Goal: Task Accomplishment & Management: Complete application form

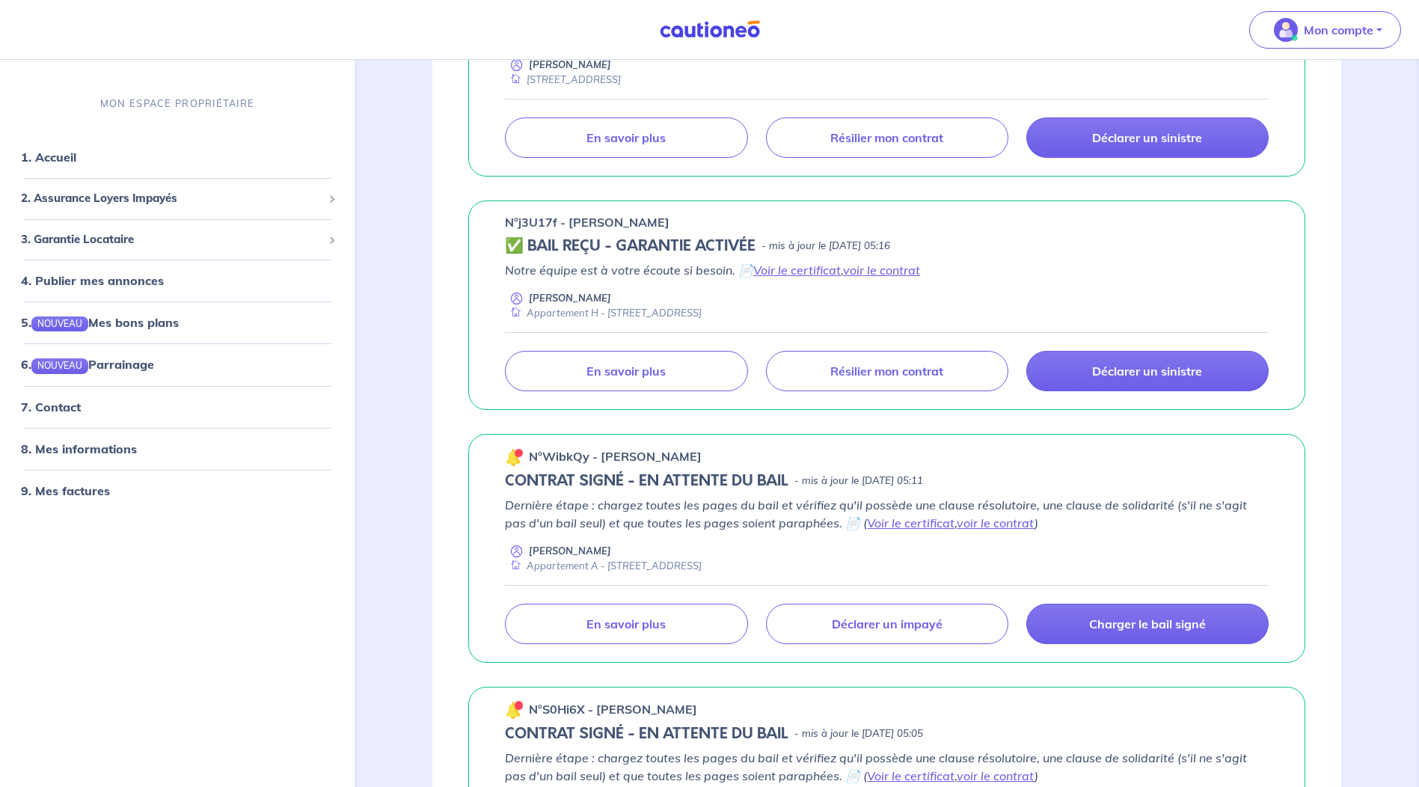
scroll to position [598, 0]
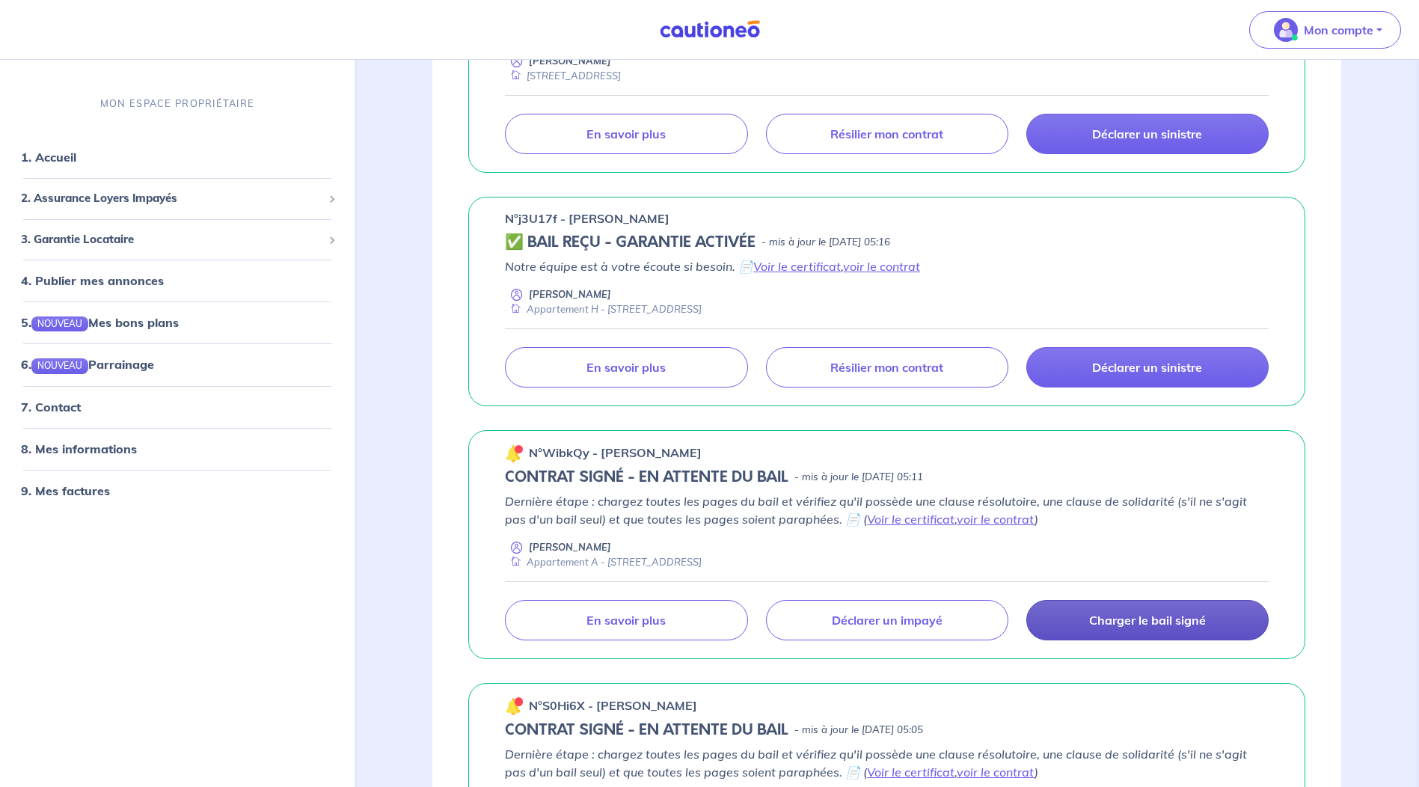
click at [1165, 620] on p "Charger le bail signé" at bounding box center [1147, 620] width 117 height 15
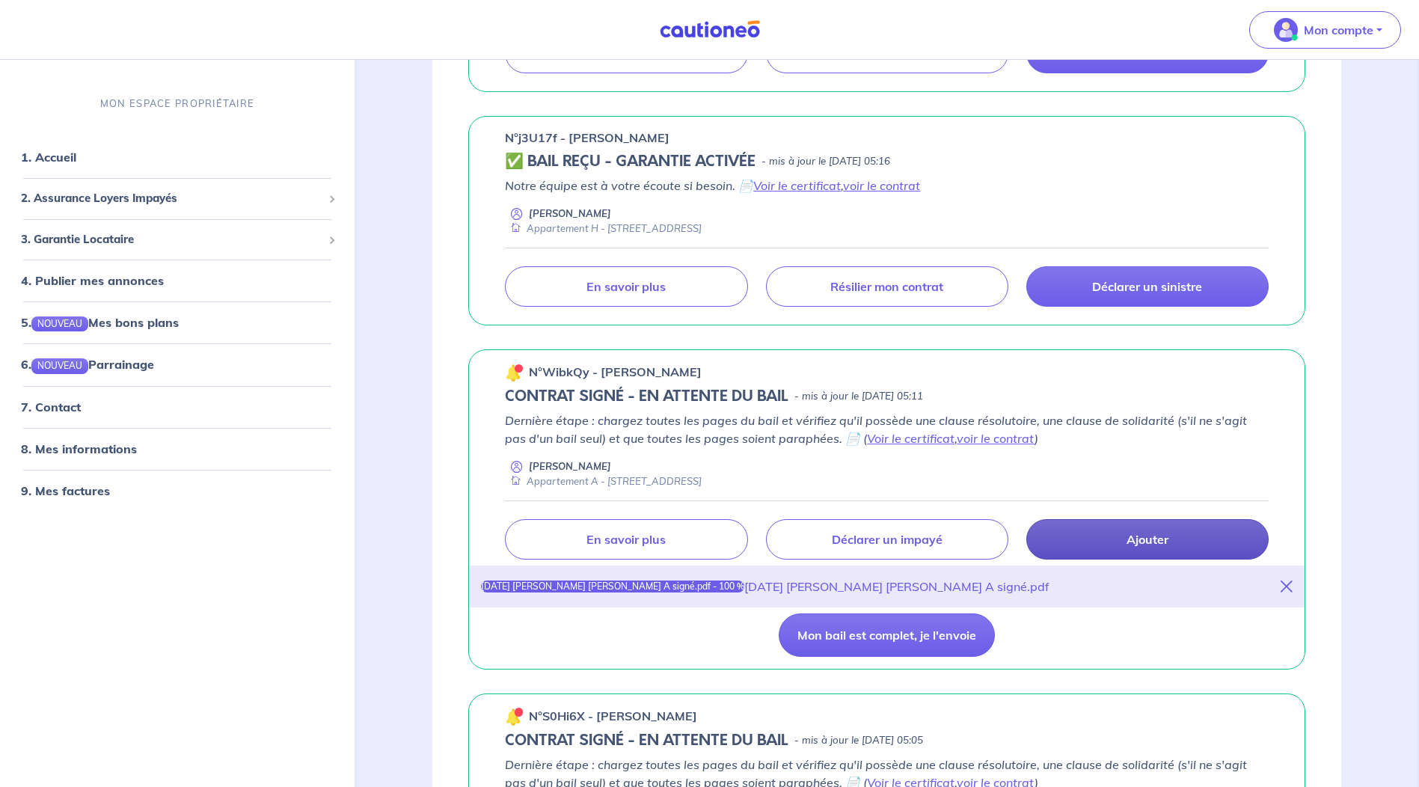
scroll to position [823, 0]
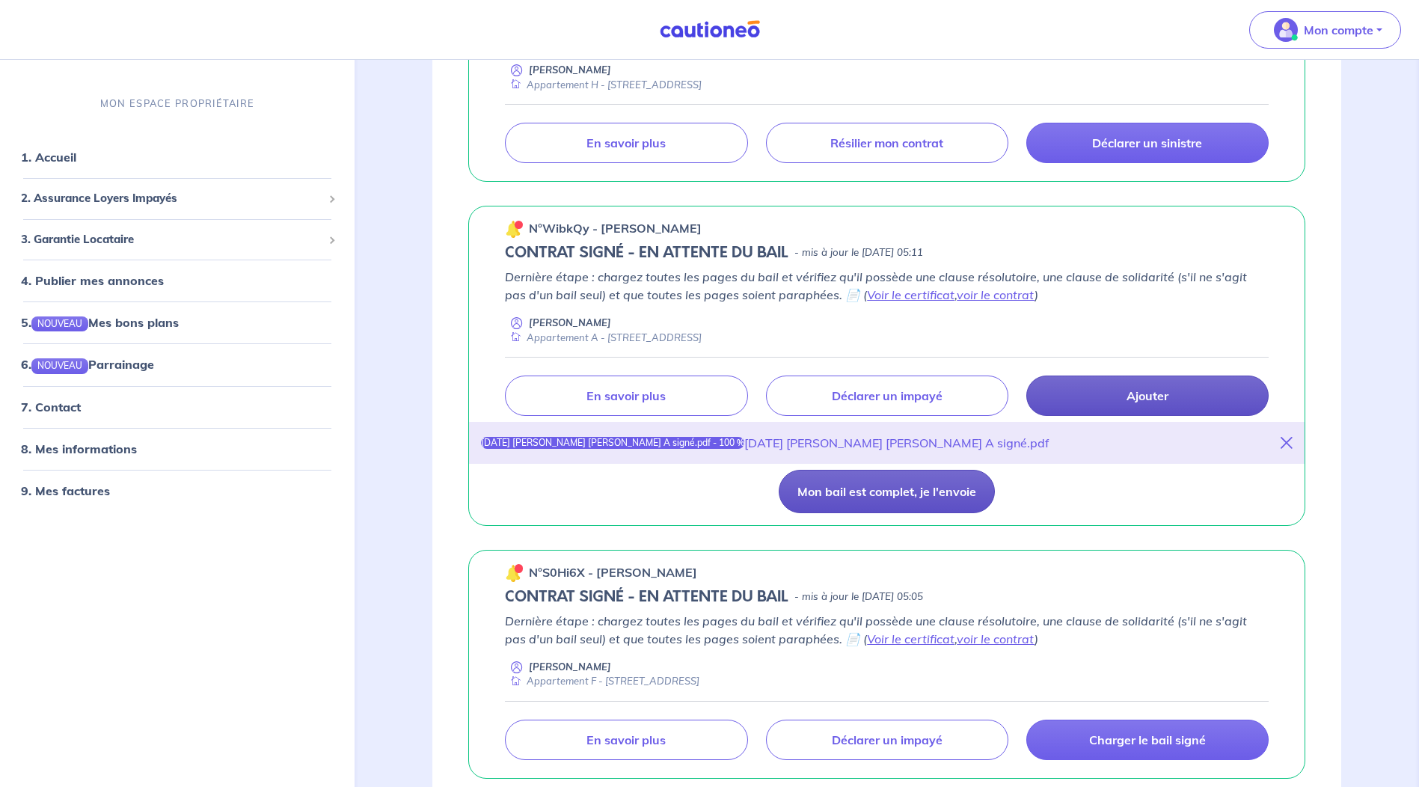
click at [905, 497] on button "Mon bail est complet, je l'envoie" at bounding box center [887, 491] width 216 height 43
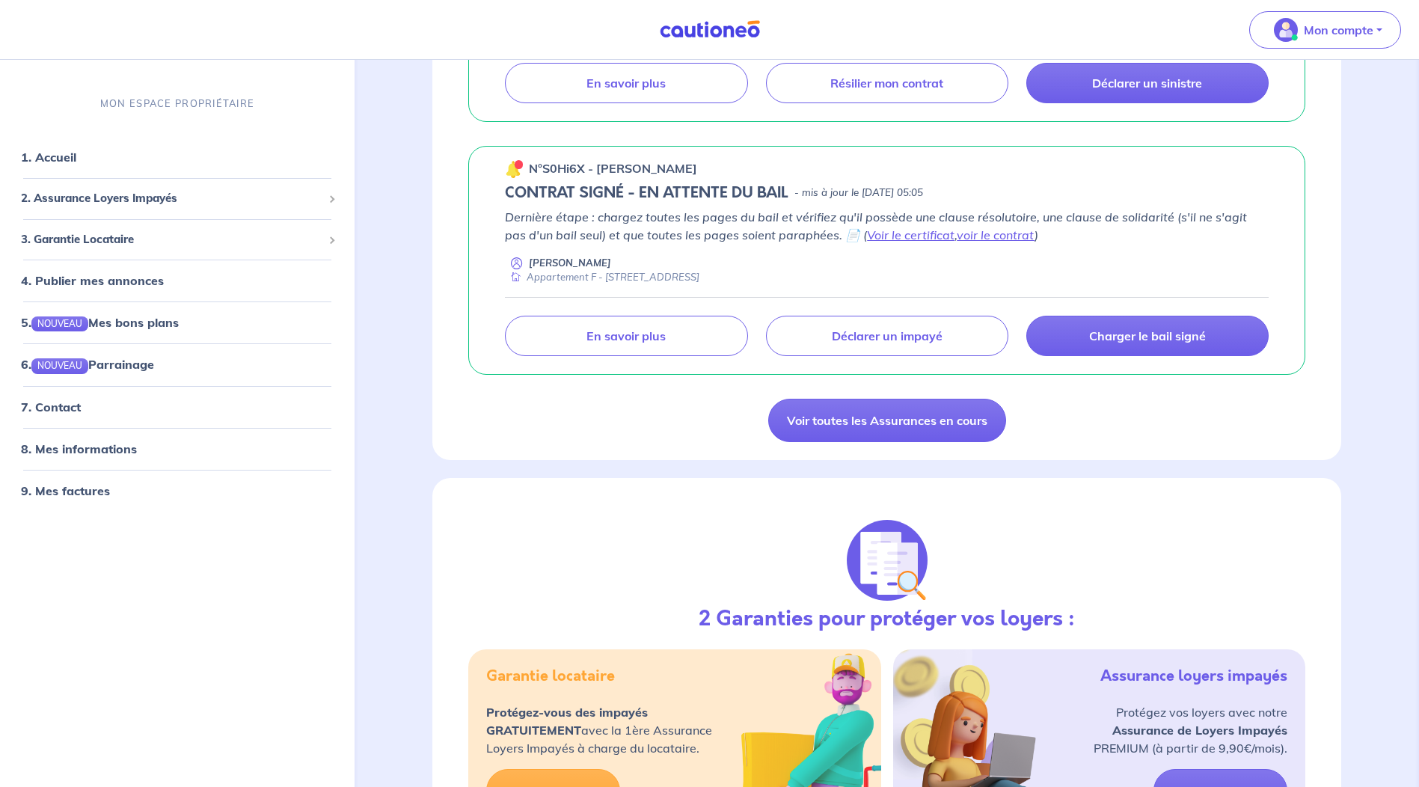
scroll to position [1122, 0]
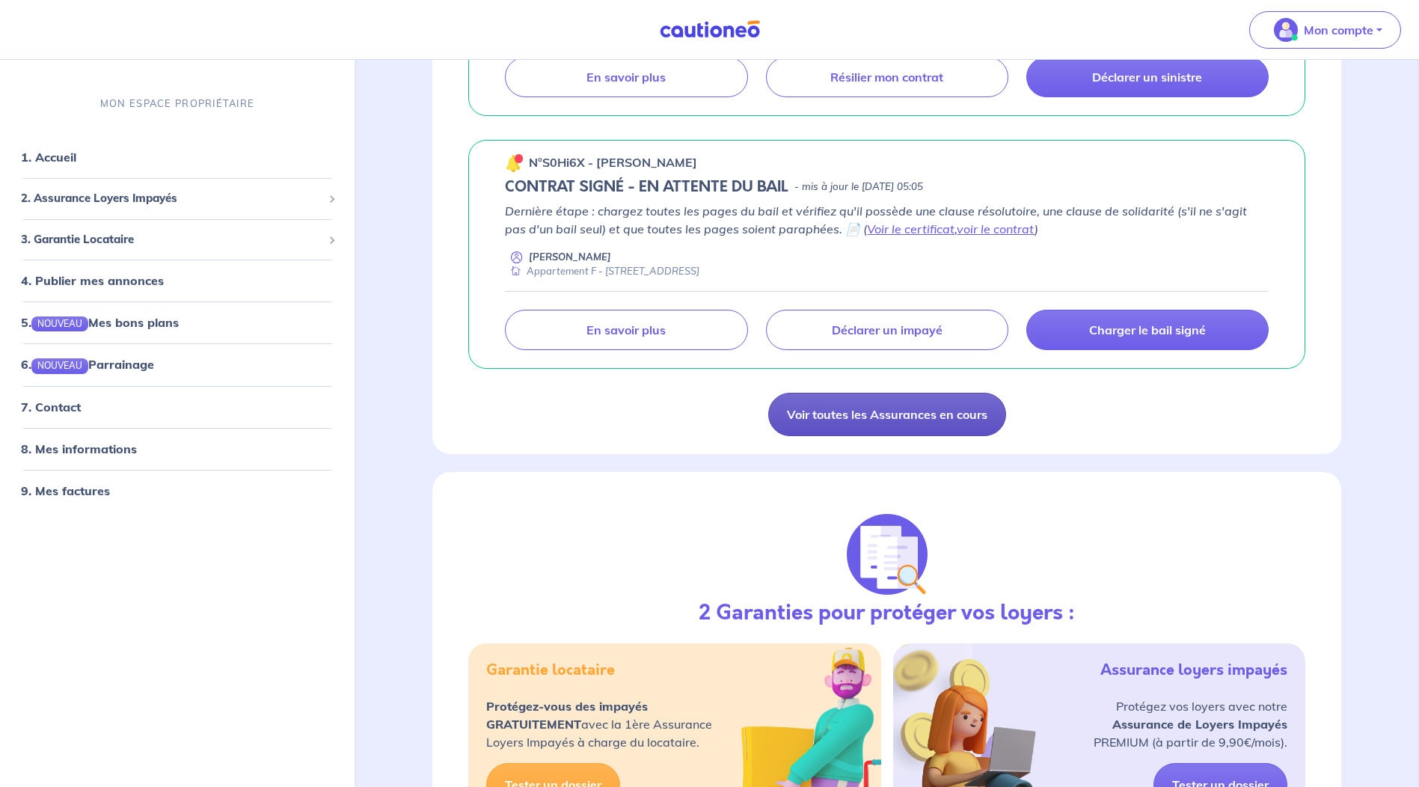
click at [943, 420] on link "Voir toutes les Assurances en cours" at bounding box center [887, 414] width 238 height 43
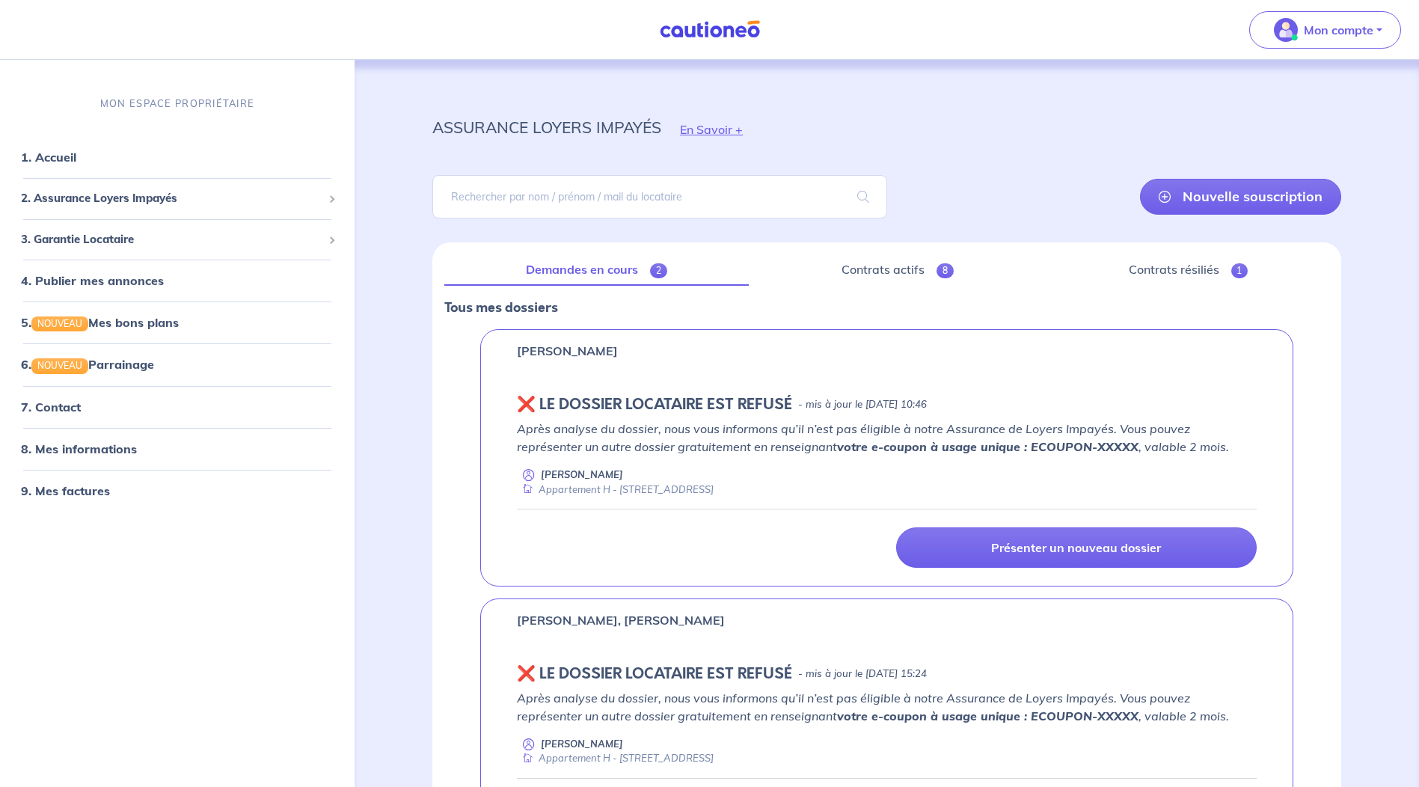
scroll to position [75, 0]
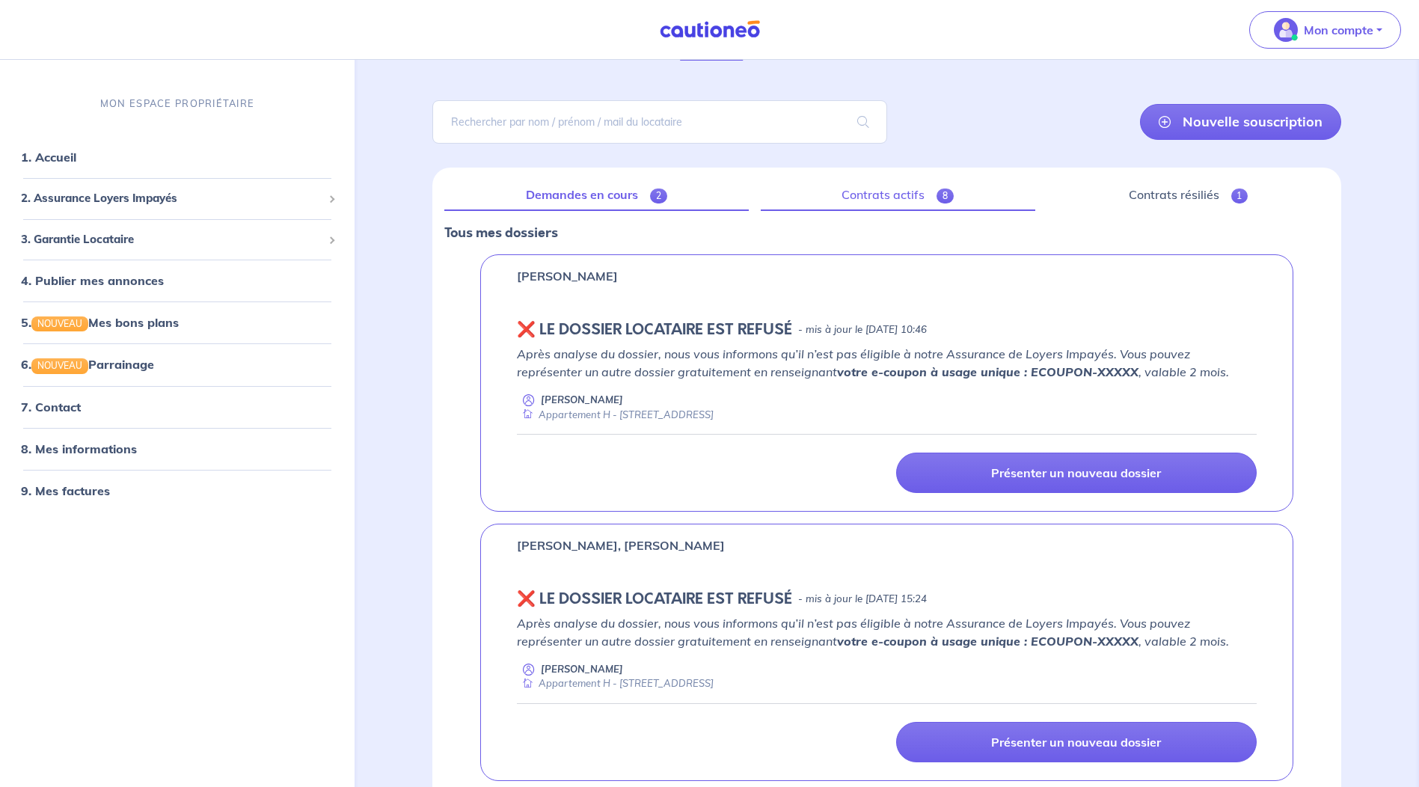
click at [923, 200] on link "Contrats actifs 8" at bounding box center [898, 195] width 275 height 31
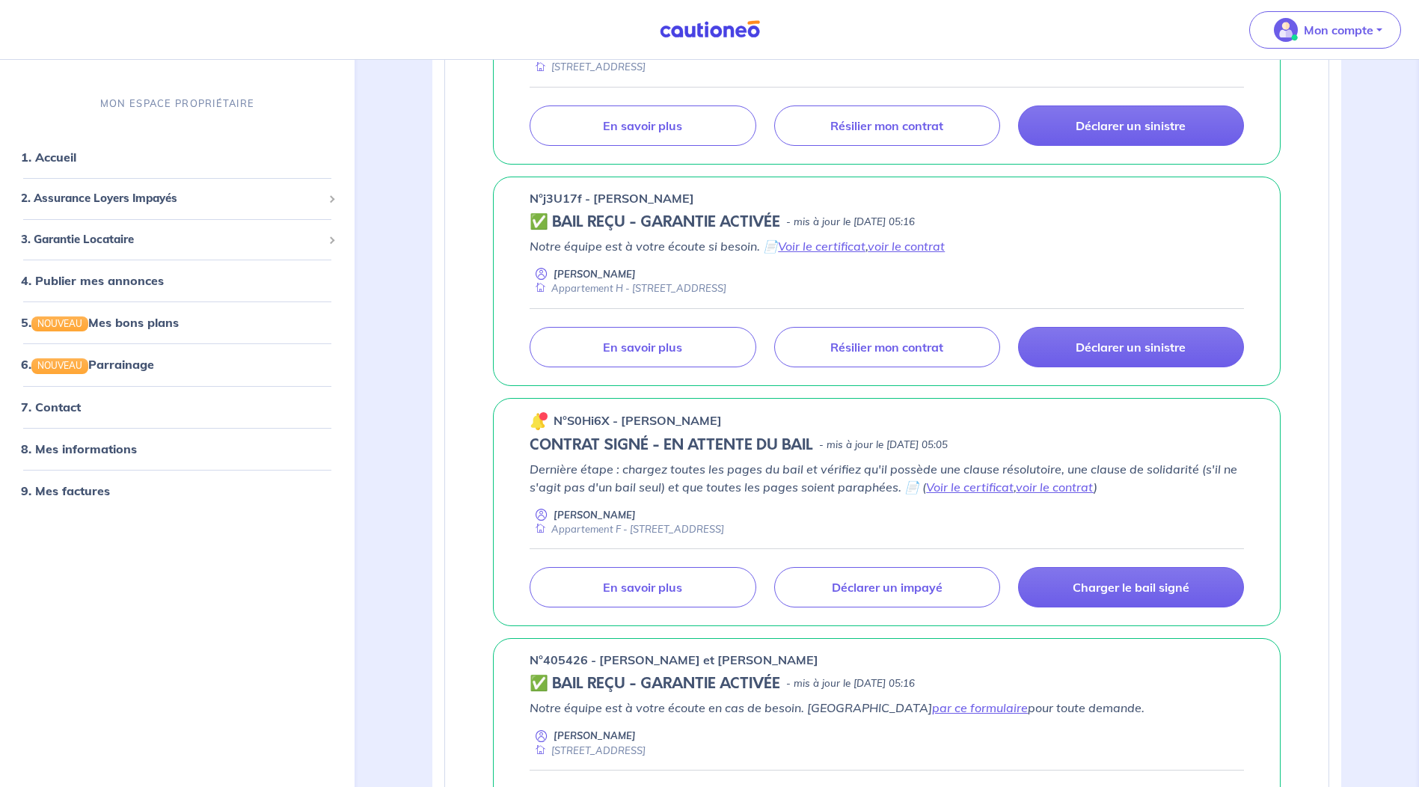
scroll to position [898, 0]
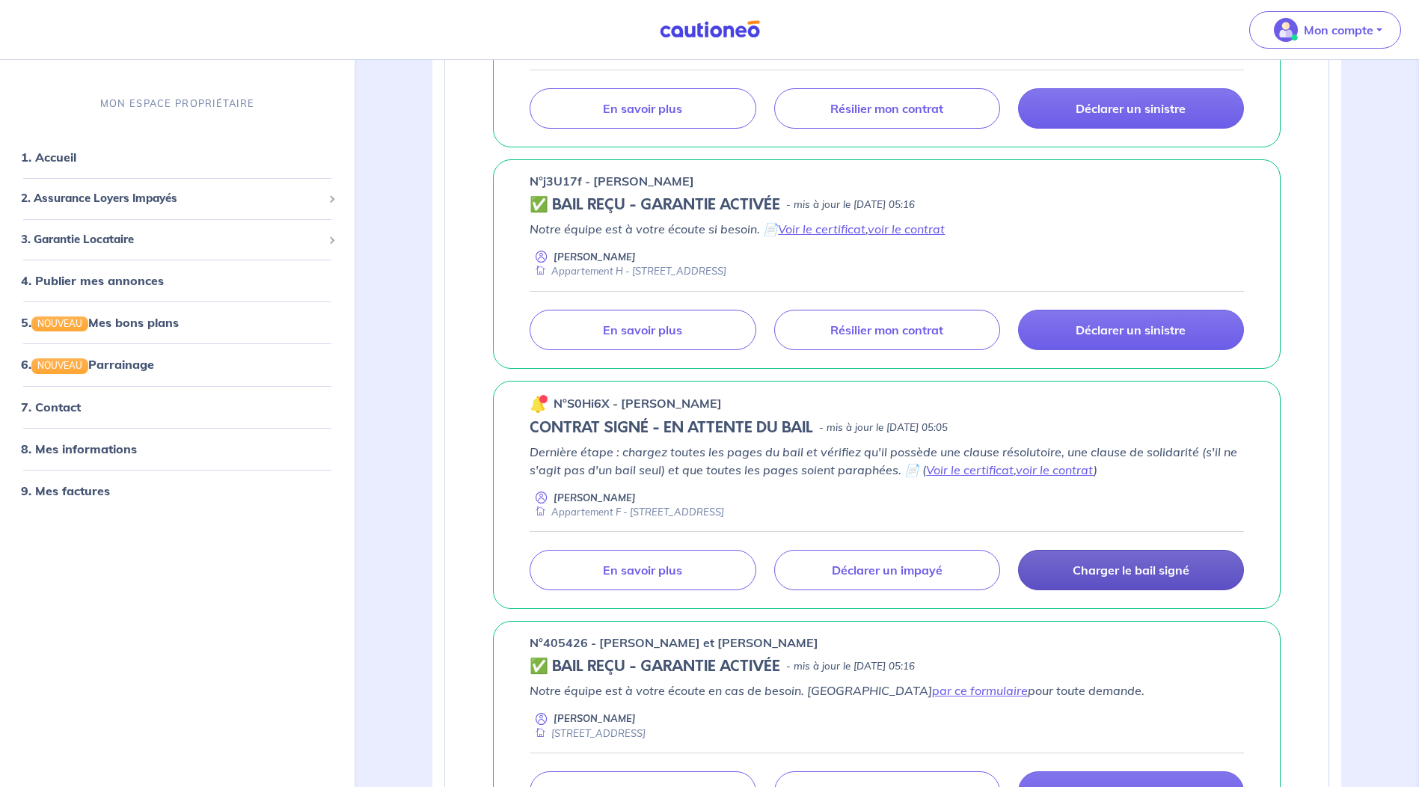
click at [1141, 575] on p "Charger le bail signé" at bounding box center [1131, 570] width 117 height 15
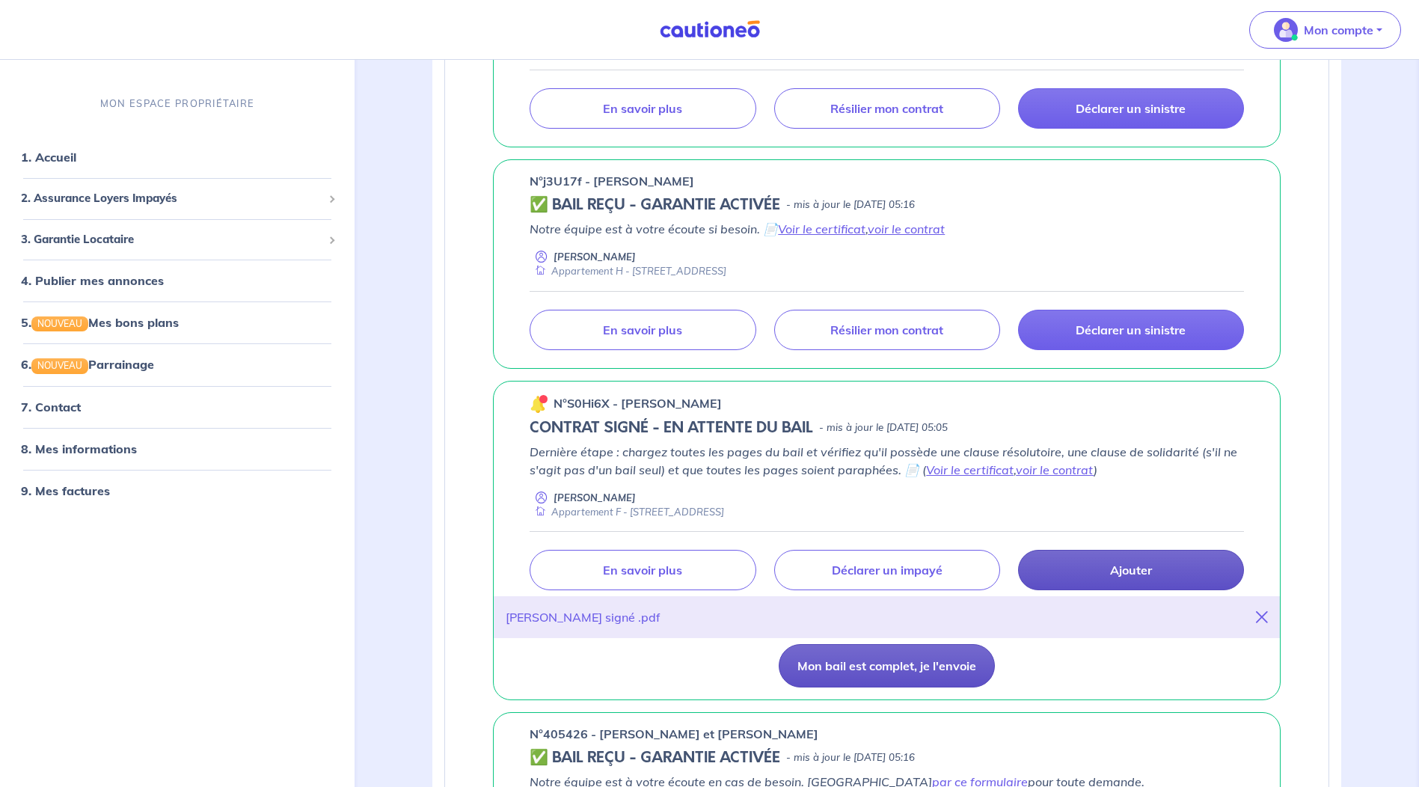
click at [886, 669] on button "Mon bail est complet, je l'envoie" at bounding box center [887, 665] width 216 height 43
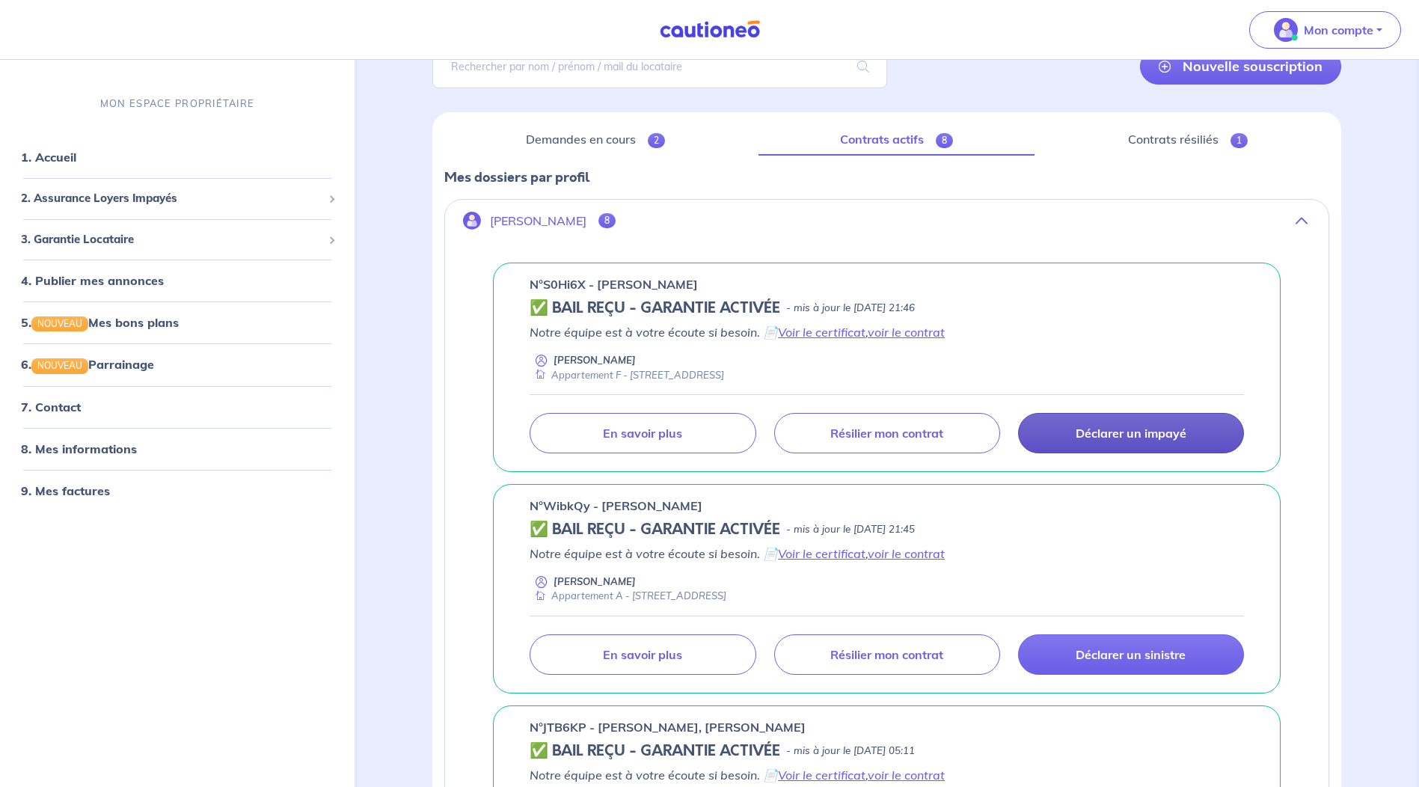
scroll to position [0, 0]
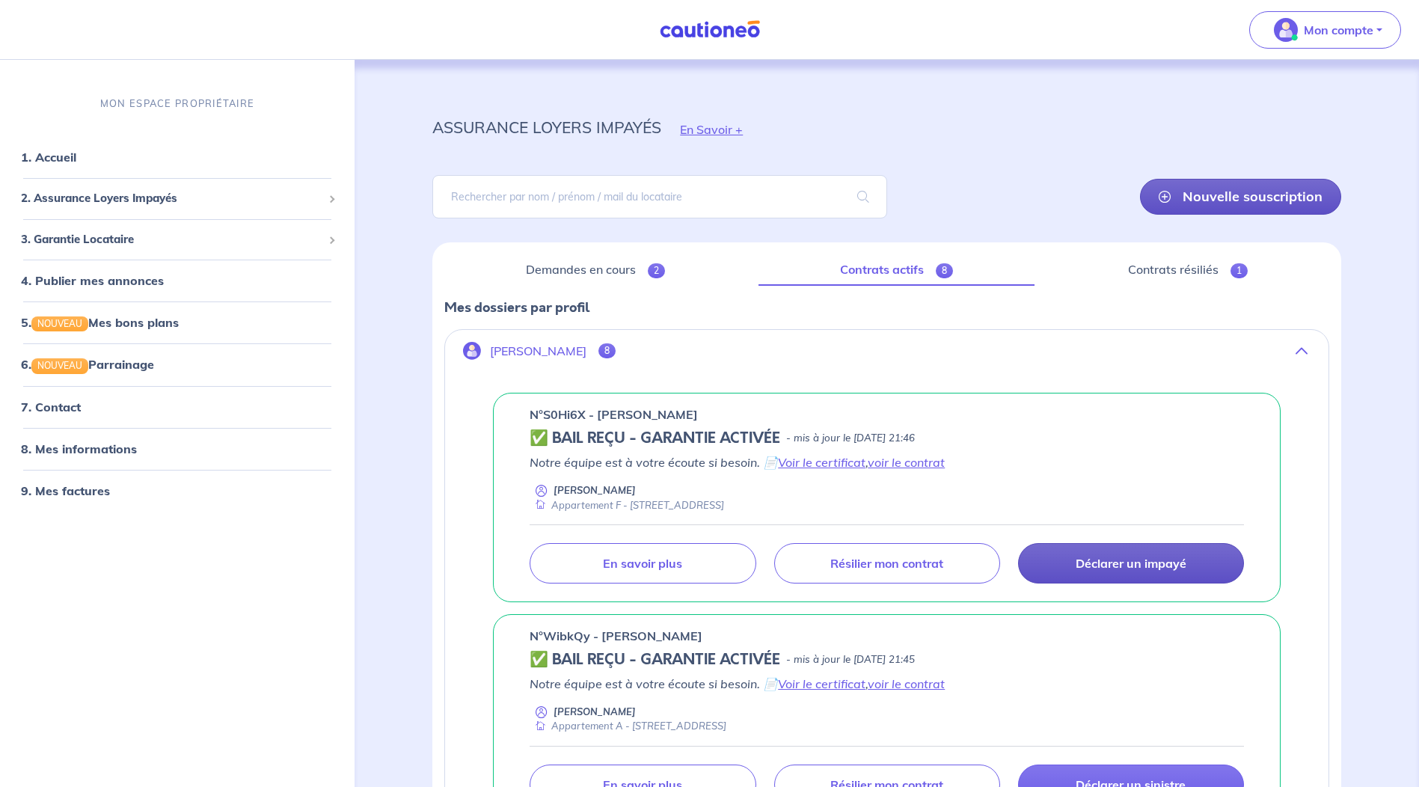
click at [1268, 199] on link "Nouvelle souscription" at bounding box center [1240, 197] width 201 height 36
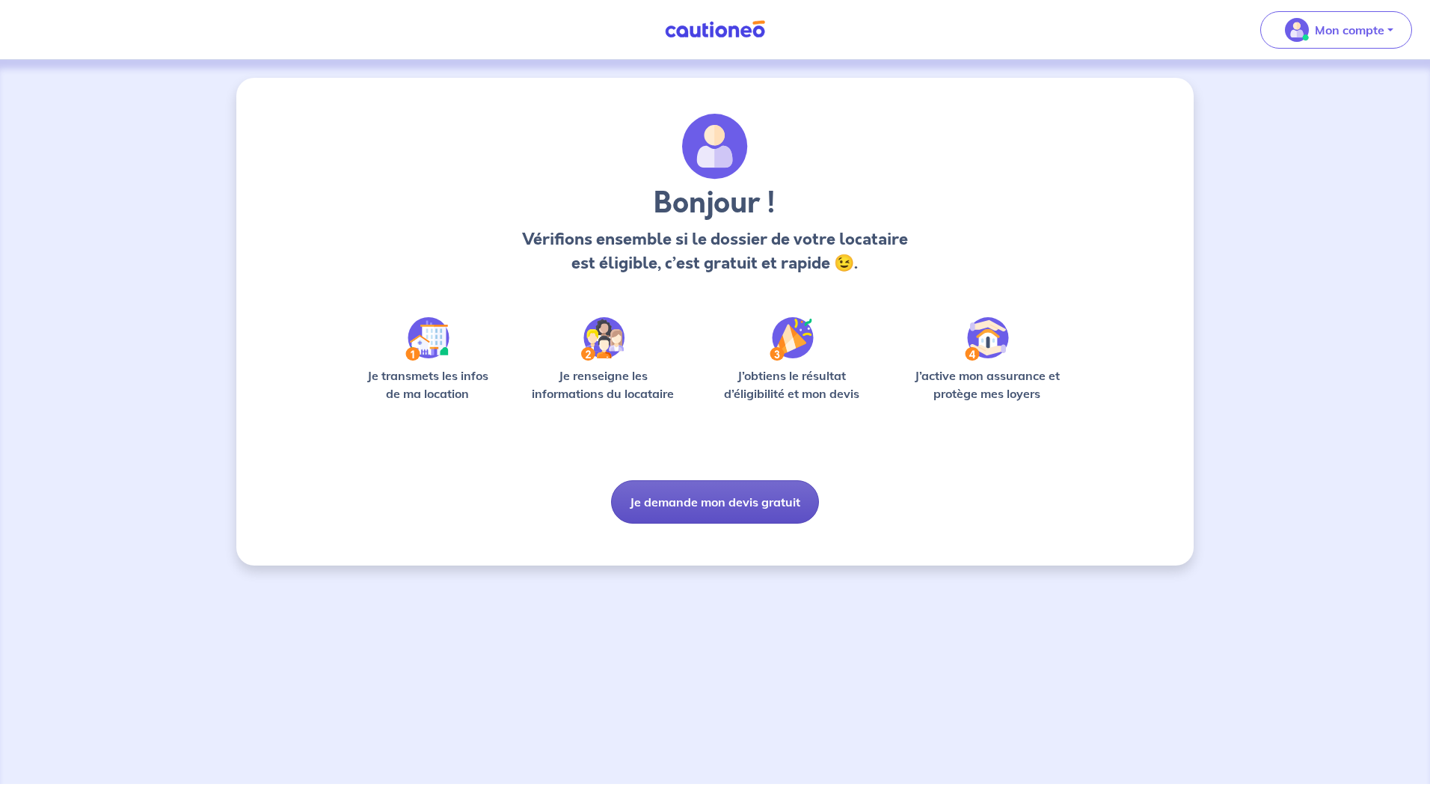
click at [735, 502] on button "Je demande mon devis gratuit" at bounding box center [715, 501] width 208 height 43
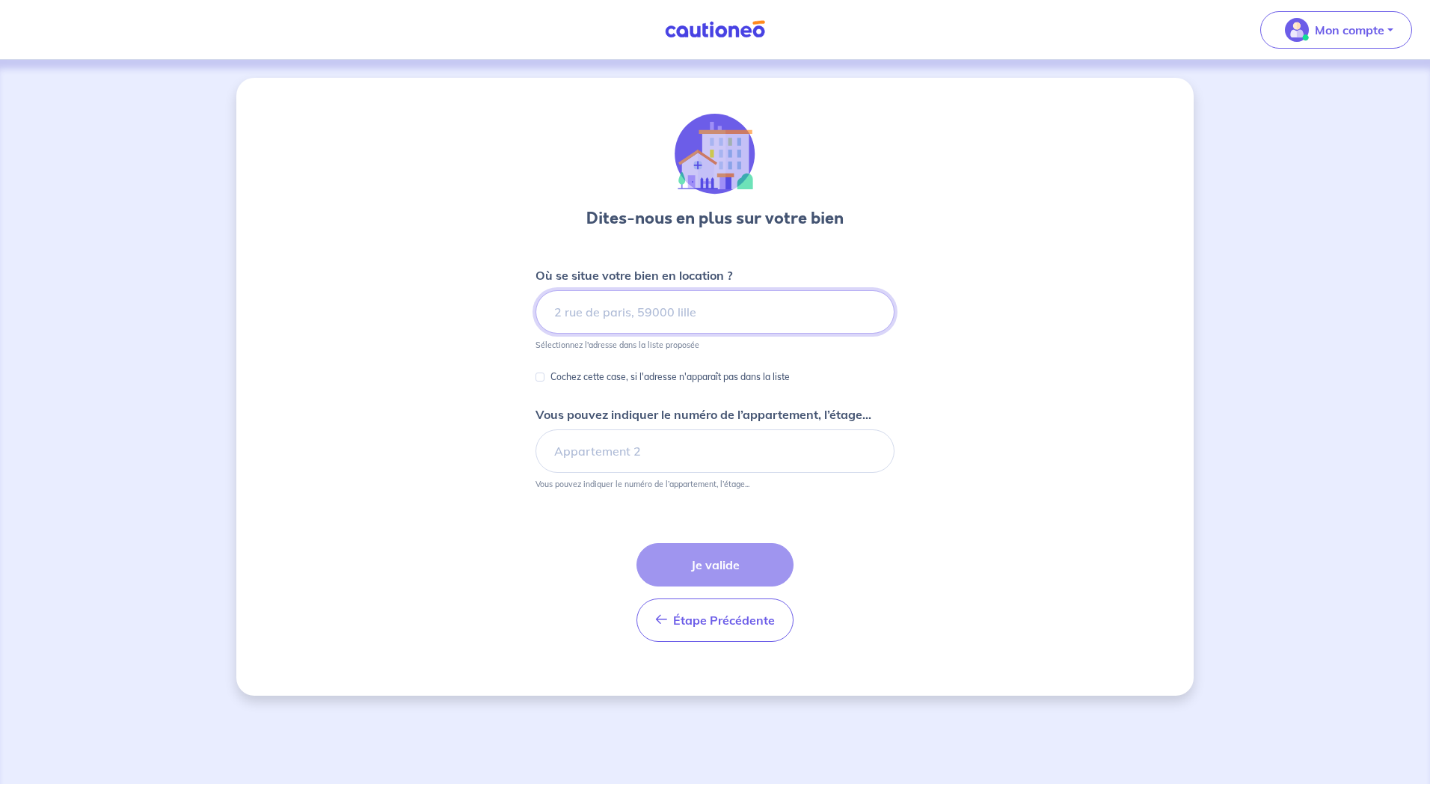
click at [712, 306] on input at bounding box center [715, 311] width 359 height 43
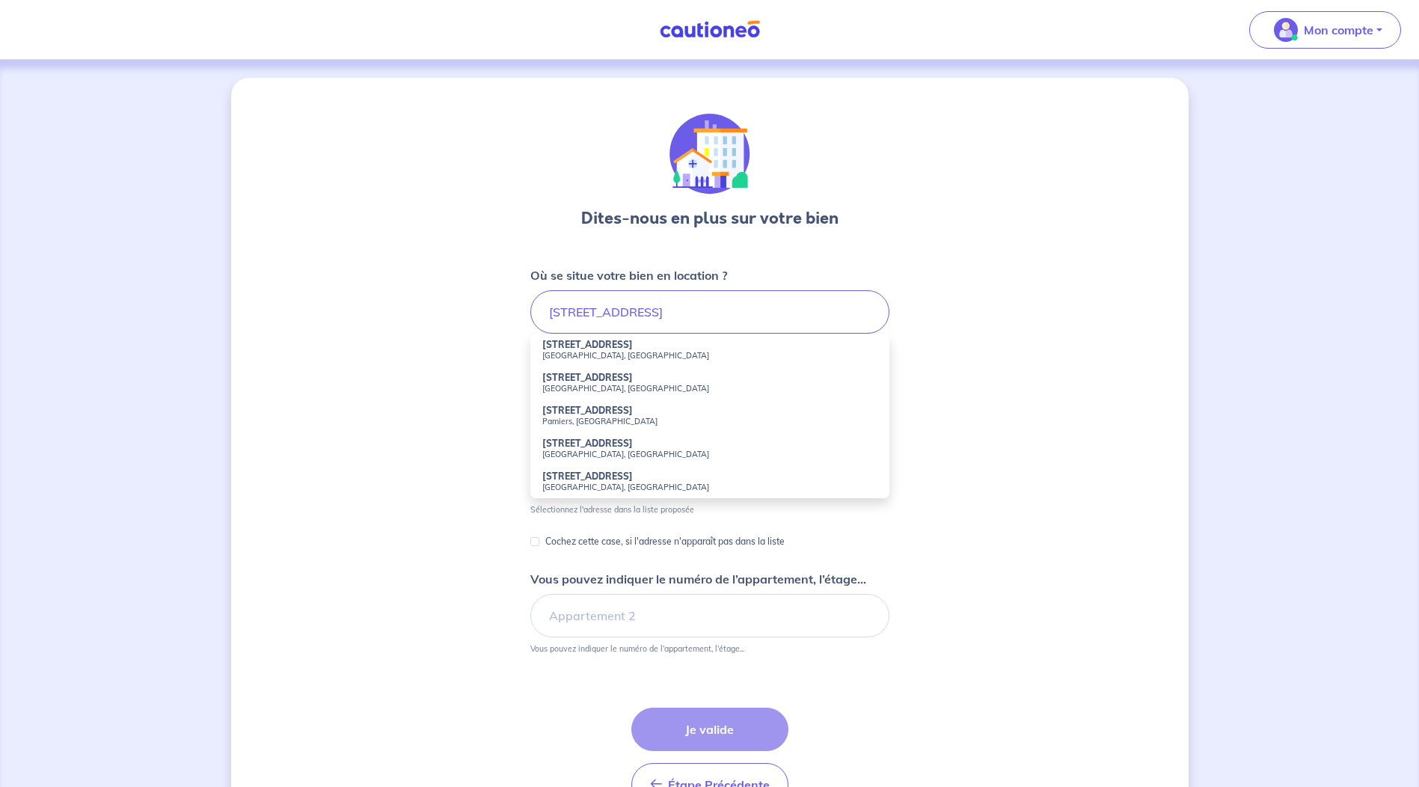
click at [597, 408] on strong "[STREET_ADDRESS]" at bounding box center [587, 410] width 91 height 11
type input "[STREET_ADDRESS]"
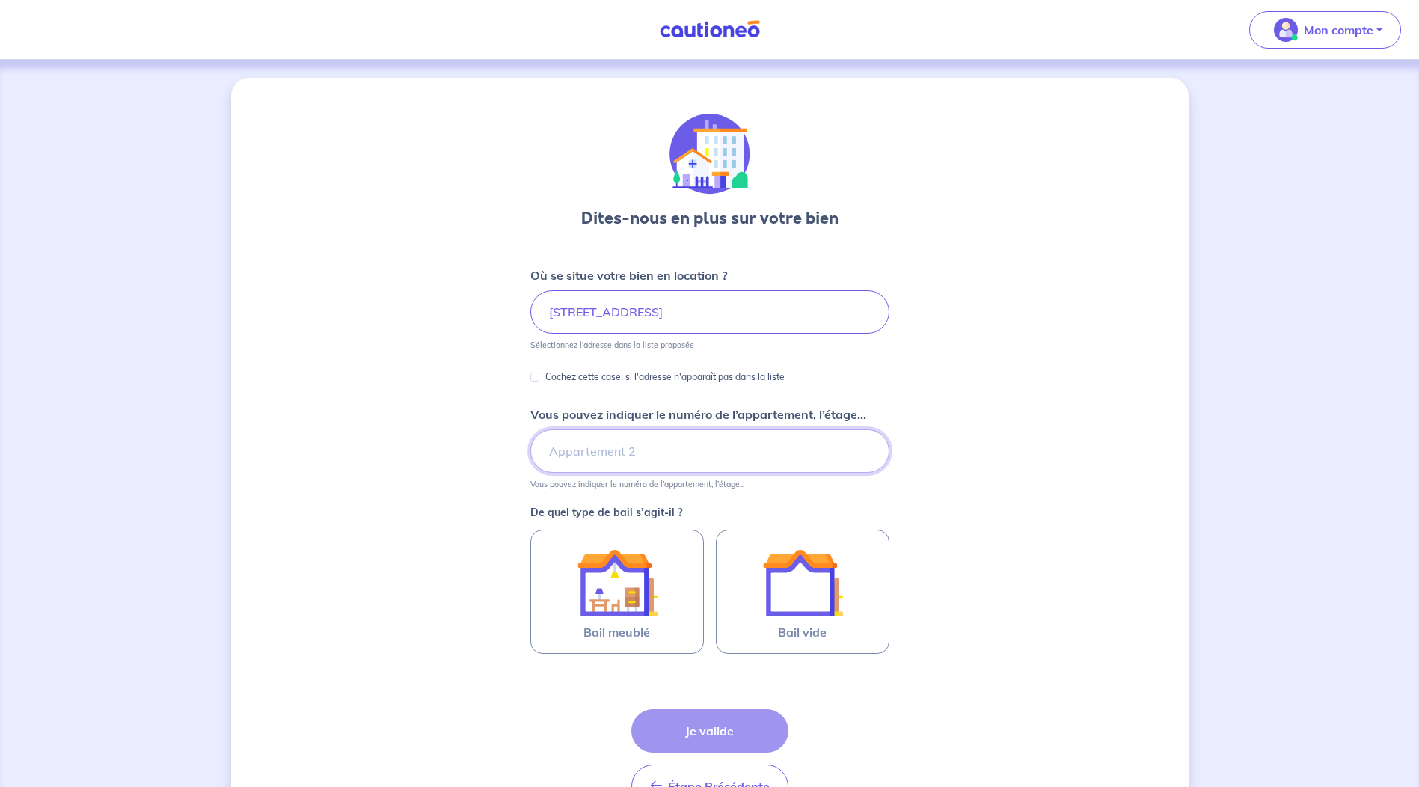
click at [652, 448] on input "Vous pouvez indiquer le numéro de l’appartement, l’étage..." at bounding box center [709, 450] width 359 height 43
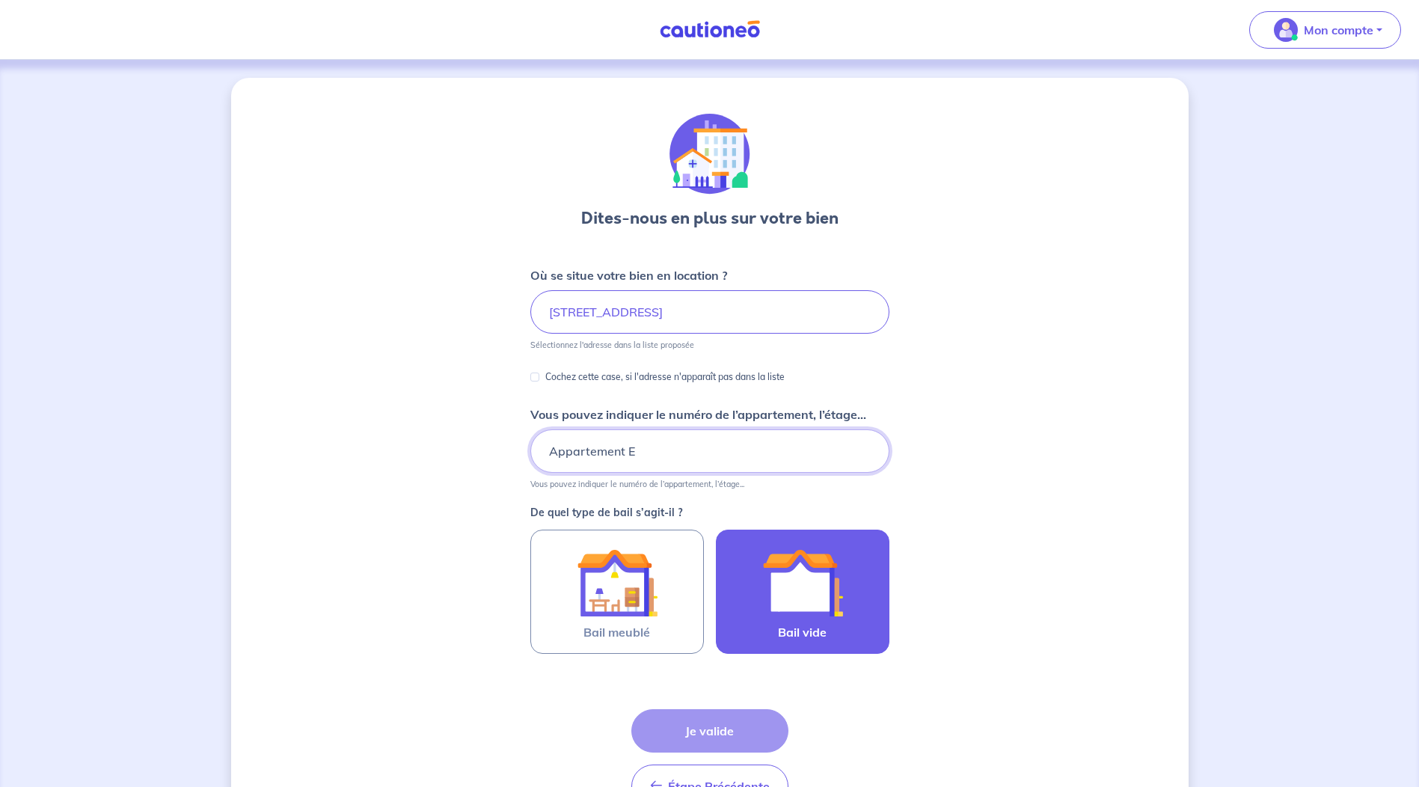
type input "Appartement E"
click at [794, 572] on img at bounding box center [802, 582] width 81 height 81
click at [0, 0] on input "Bail vide" at bounding box center [0, 0] width 0 height 0
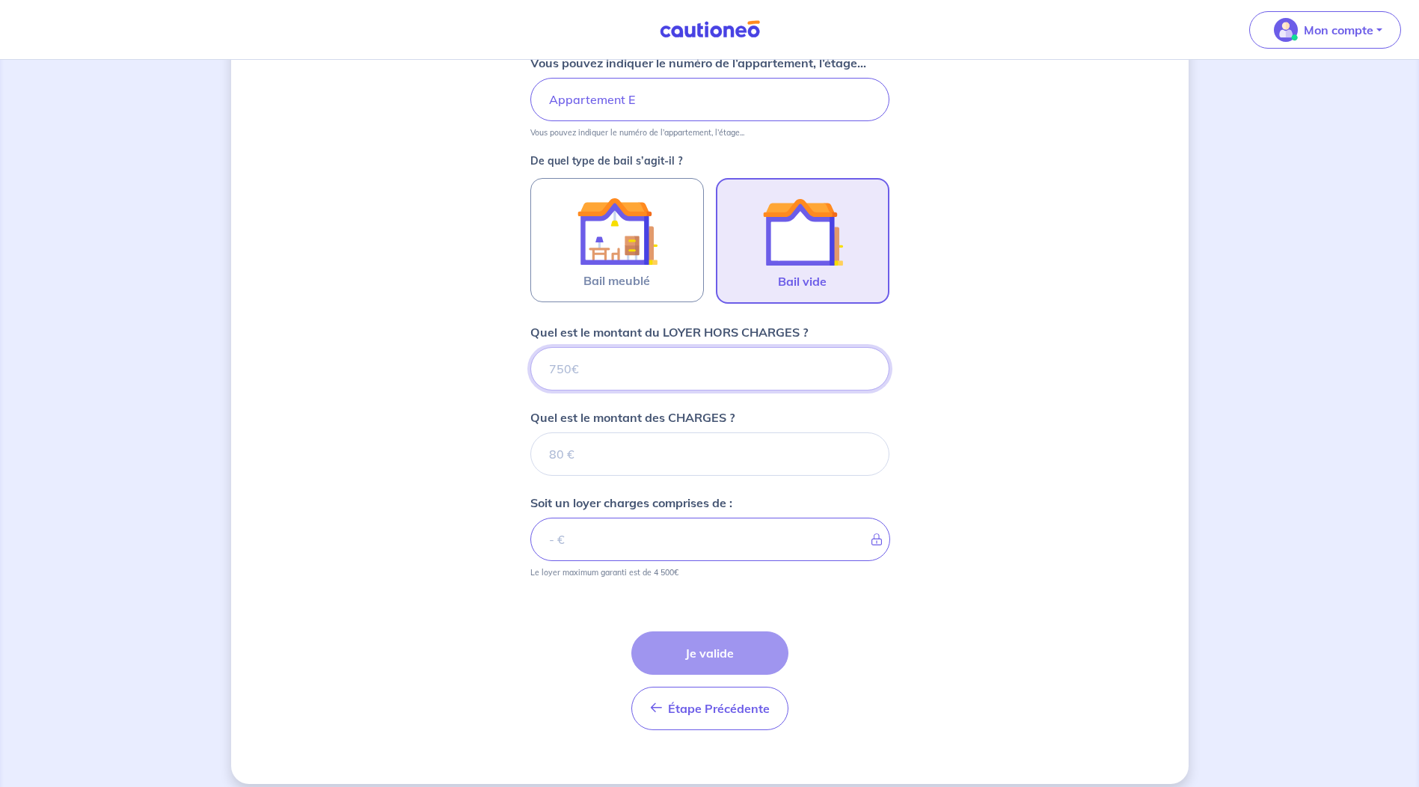
scroll to position [367, 0]
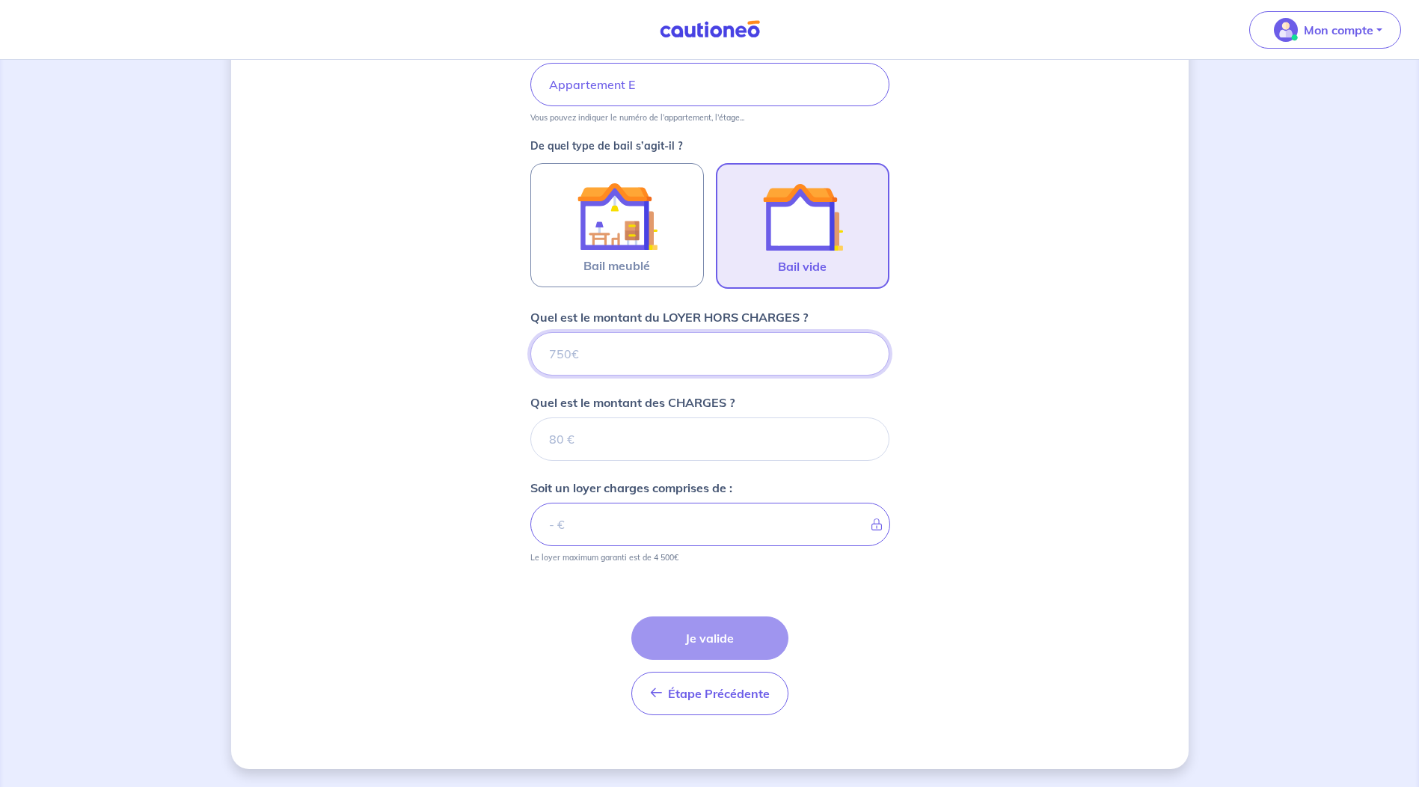
click at [625, 355] on input "Quel est le montant du LOYER HORS CHARGES ?" at bounding box center [709, 353] width 359 height 43
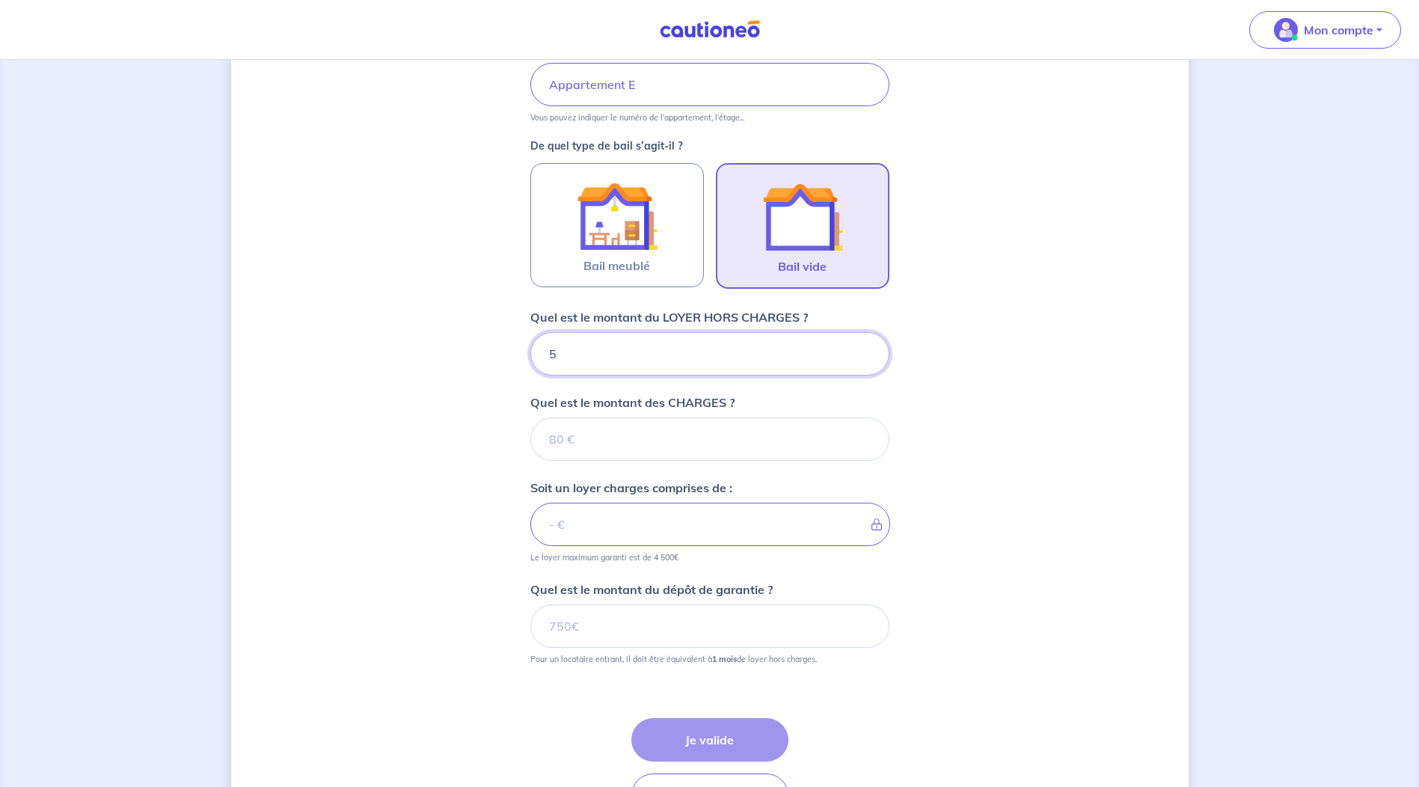
type input "52"
type input "527"
type input "527.51"
click at [626, 437] on input "Quel est le montant des CHARGES ?" at bounding box center [709, 438] width 359 height 43
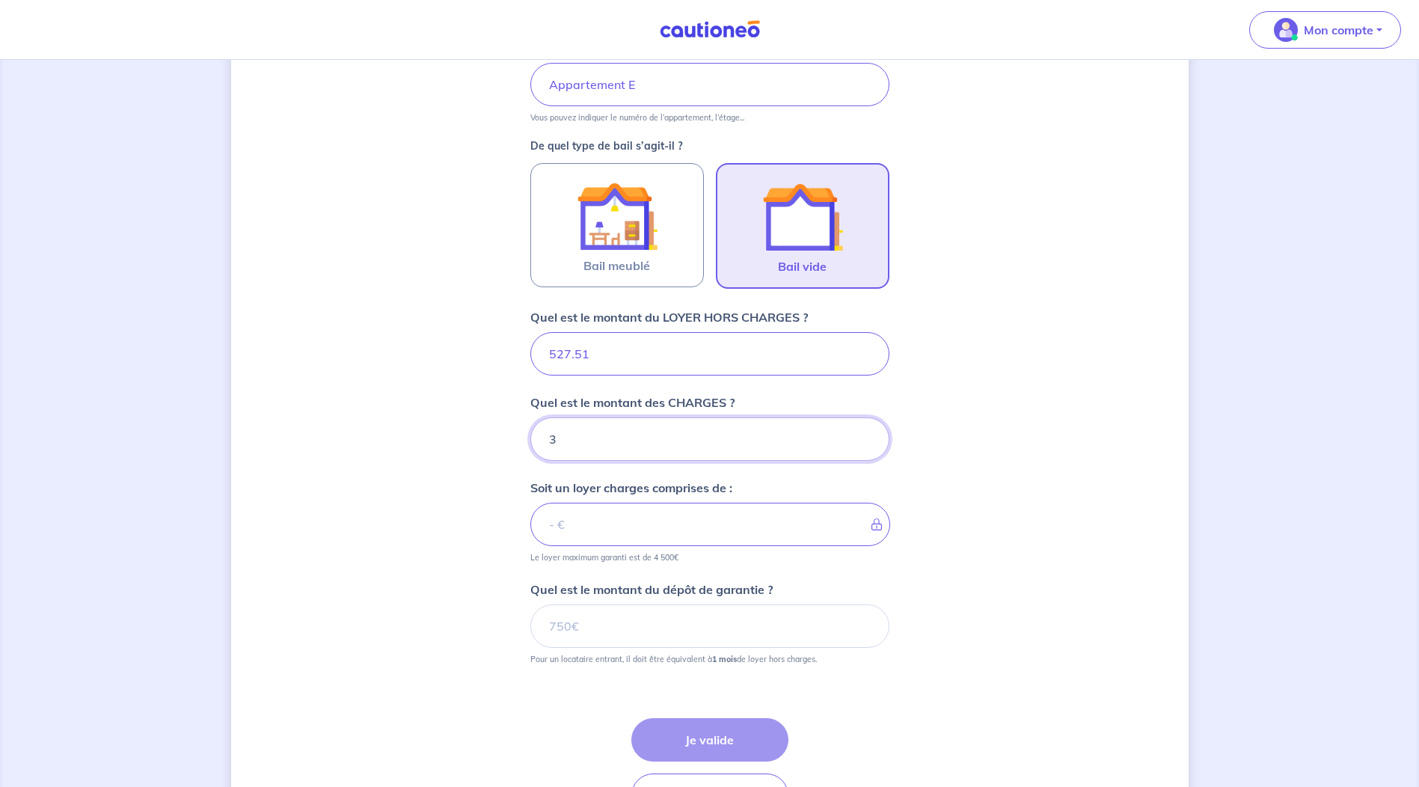
type input "35"
type input "562.51"
type input "35.72"
type input "563.23"
type input "35.72"
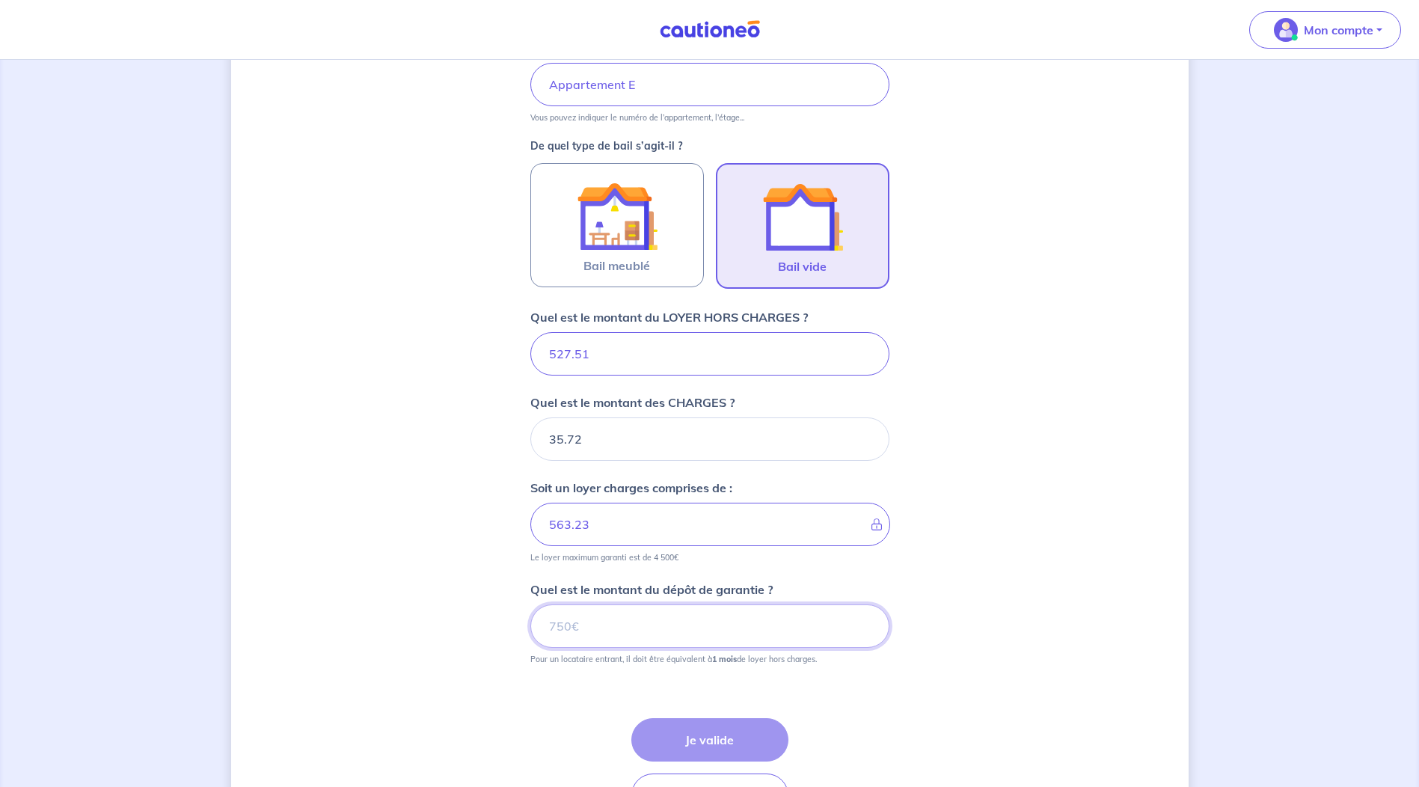
click at [608, 634] on input "Quel est le montant du dépôt de garantie ?" at bounding box center [709, 625] width 359 height 43
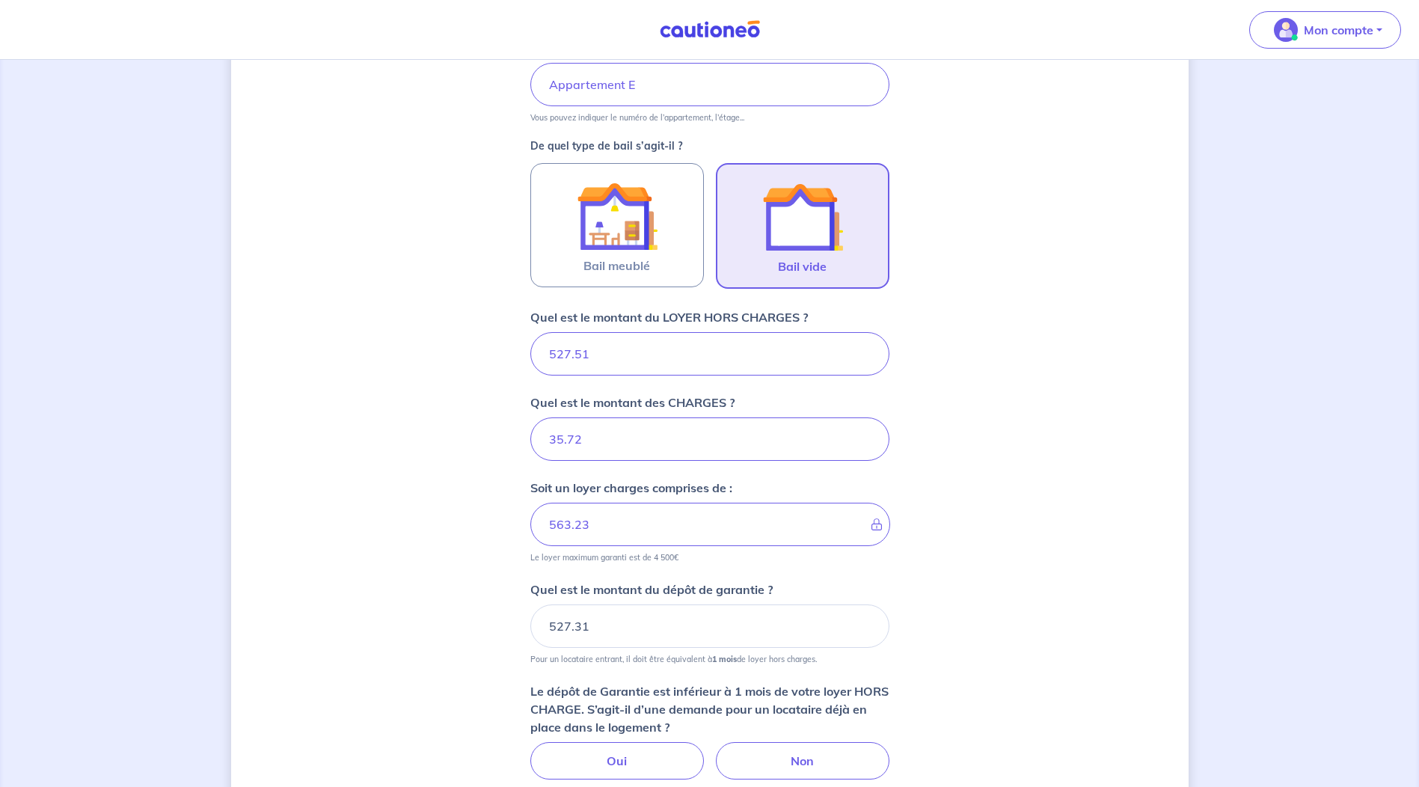
click at [1005, 529] on div "Dites-nous en plus sur votre bien Où se situe votre bien en location ? [STREET_…" at bounding box center [710, 348] width 958 height 1275
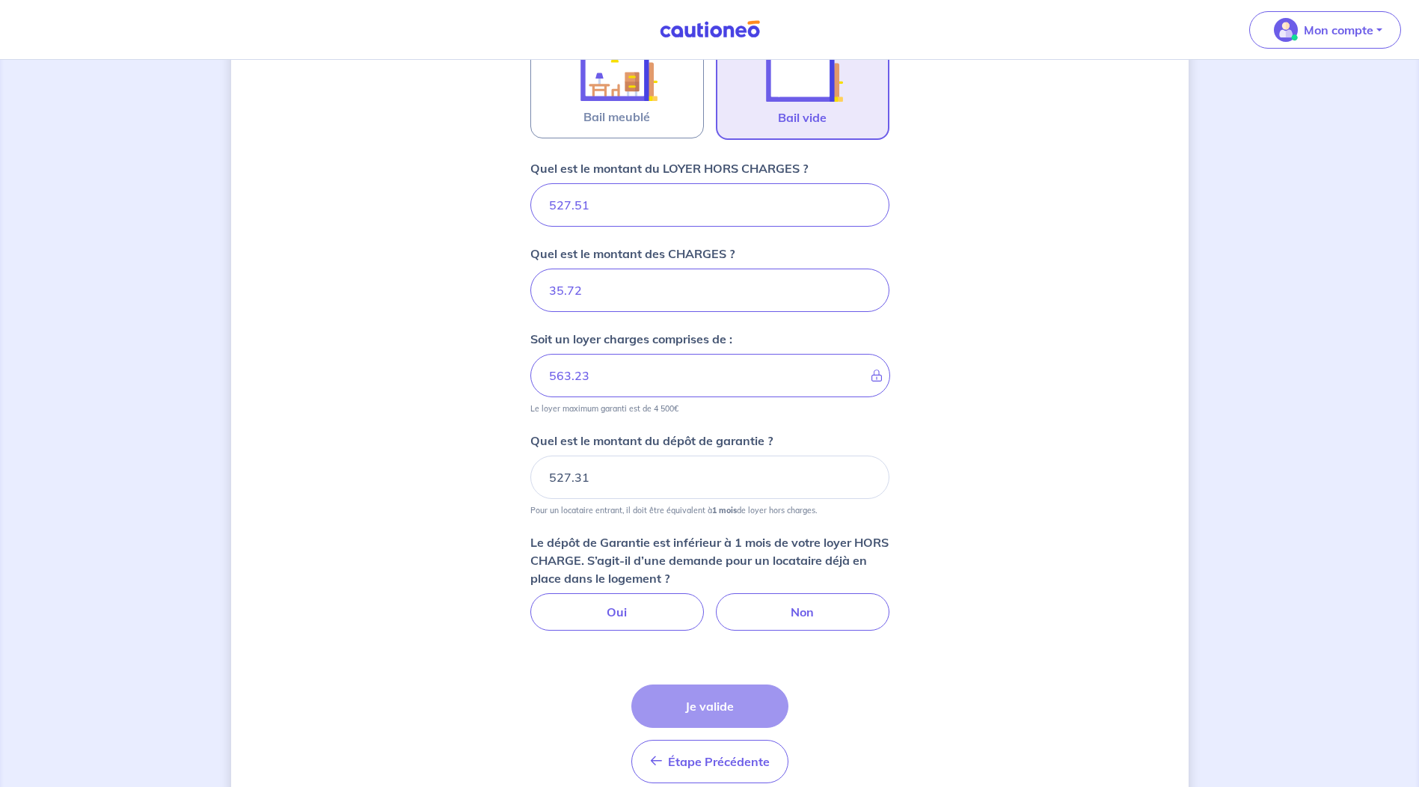
scroll to position [516, 0]
click at [577, 479] on input "527.31" at bounding box center [709, 476] width 359 height 43
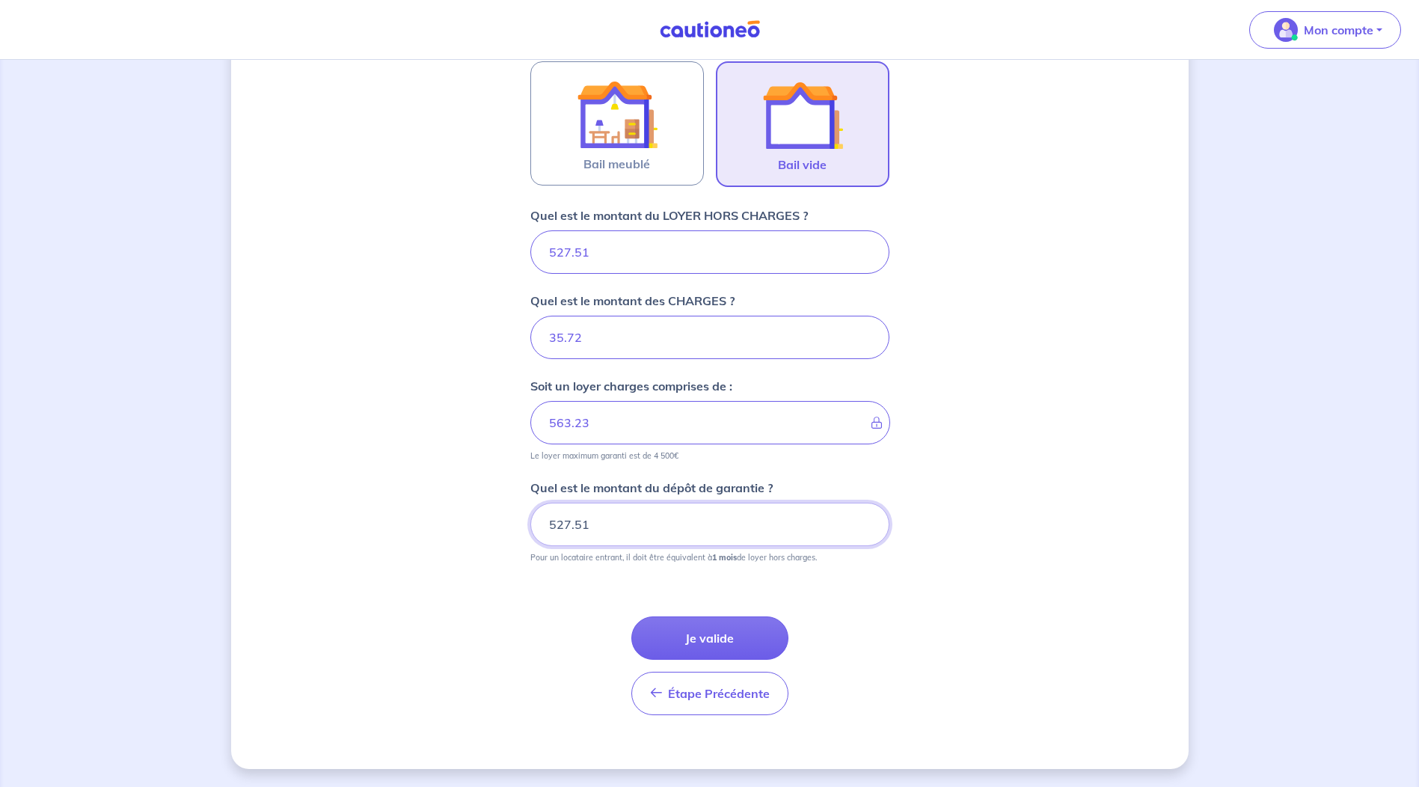
type input "527.51"
click at [958, 476] on div "Dites-nous en plus sur votre bien Où se situe votre bien en location ? [STREET_…" at bounding box center [710, 189] width 958 height 1160
click at [717, 634] on button "Je valide" at bounding box center [709, 637] width 157 height 43
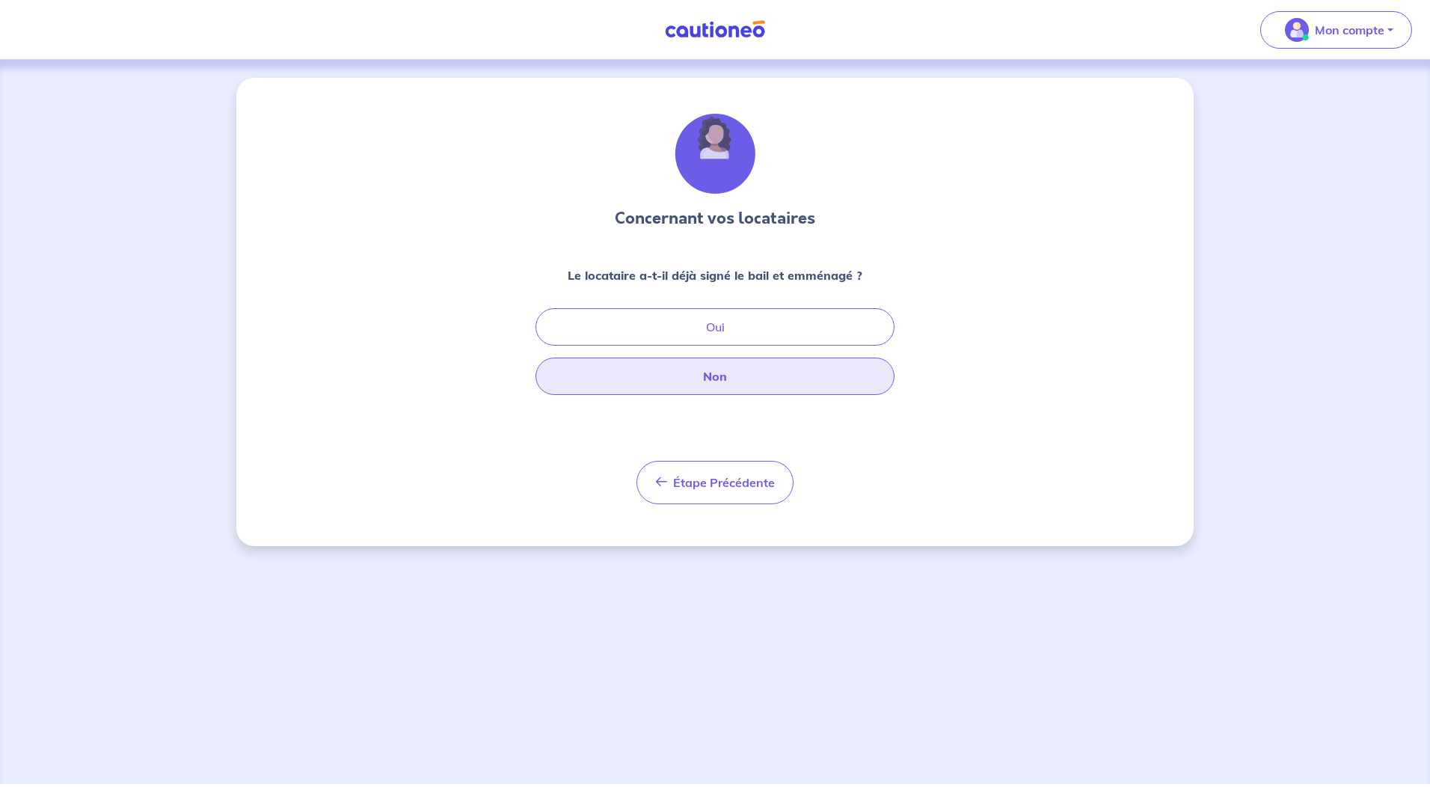
click at [724, 385] on button "Non" at bounding box center [715, 376] width 359 height 37
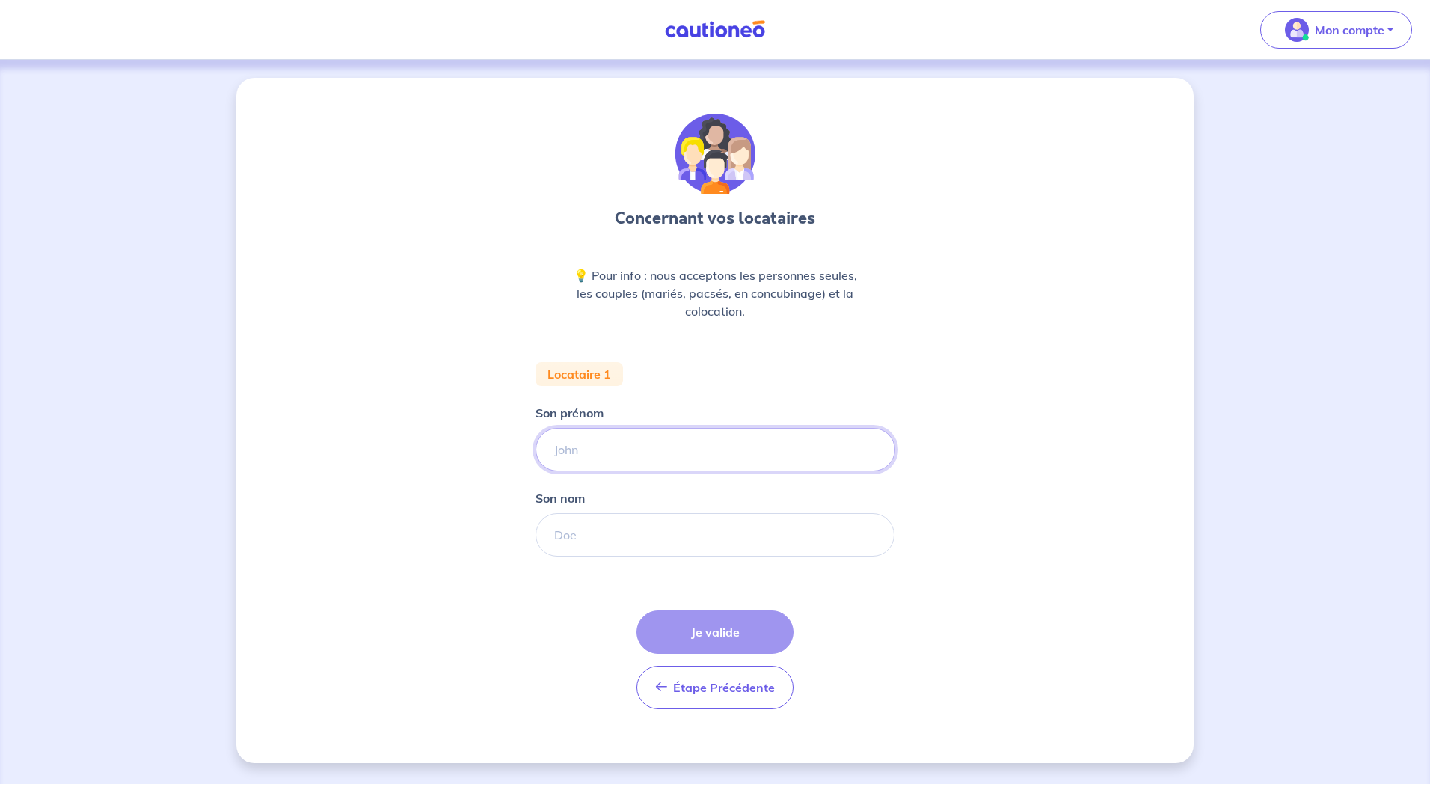
click at [699, 450] on input "Son prénom" at bounding box center [716, 449] width 360 height 43
type input "[PERSON_NAME]"
click at [616, 531] on input "Son nom" at bounding box center [715, 534] width 359 height 43
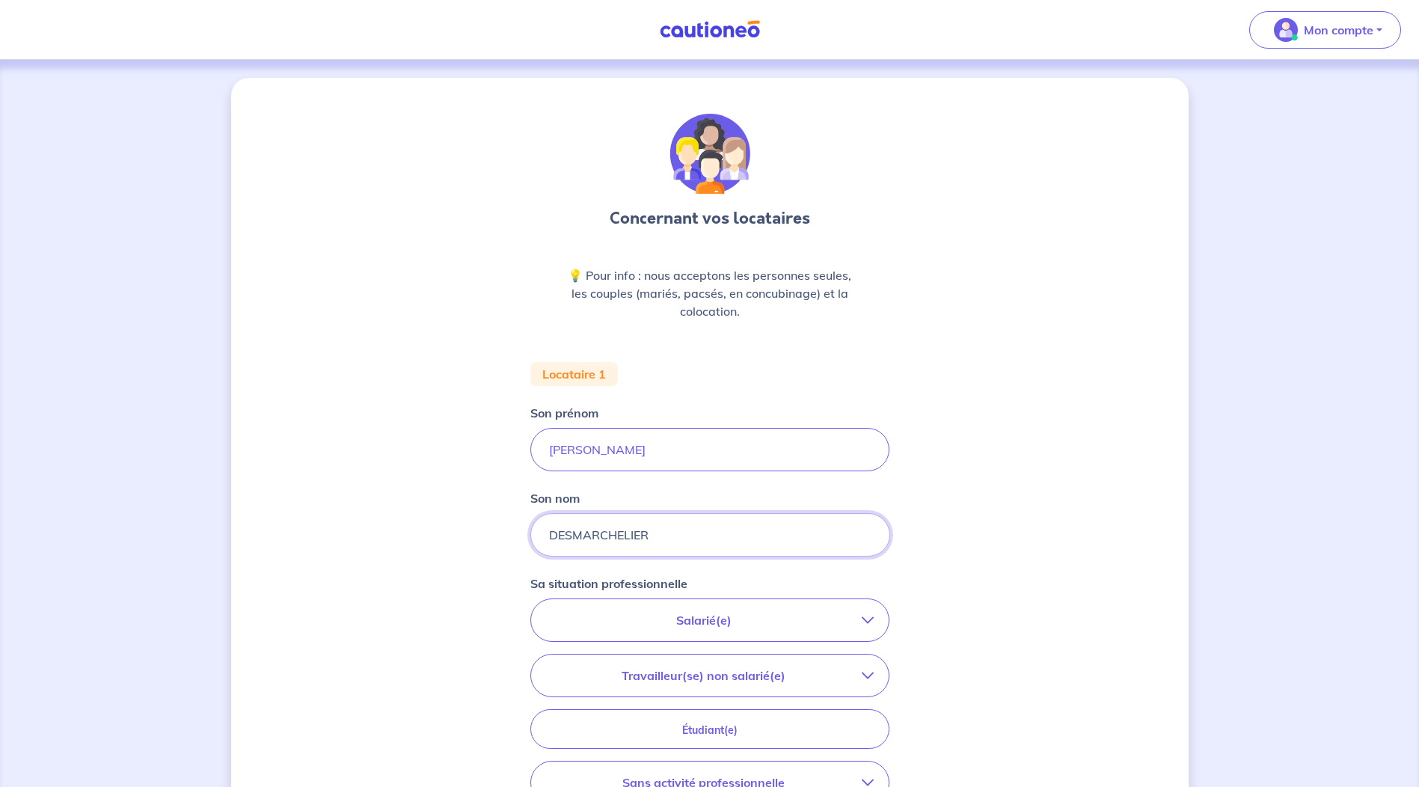
type input "DESMARCHELIER"
click at [742, 624] on p "Salarié(e)" at bounding box center [704, 620] width 316 height 18
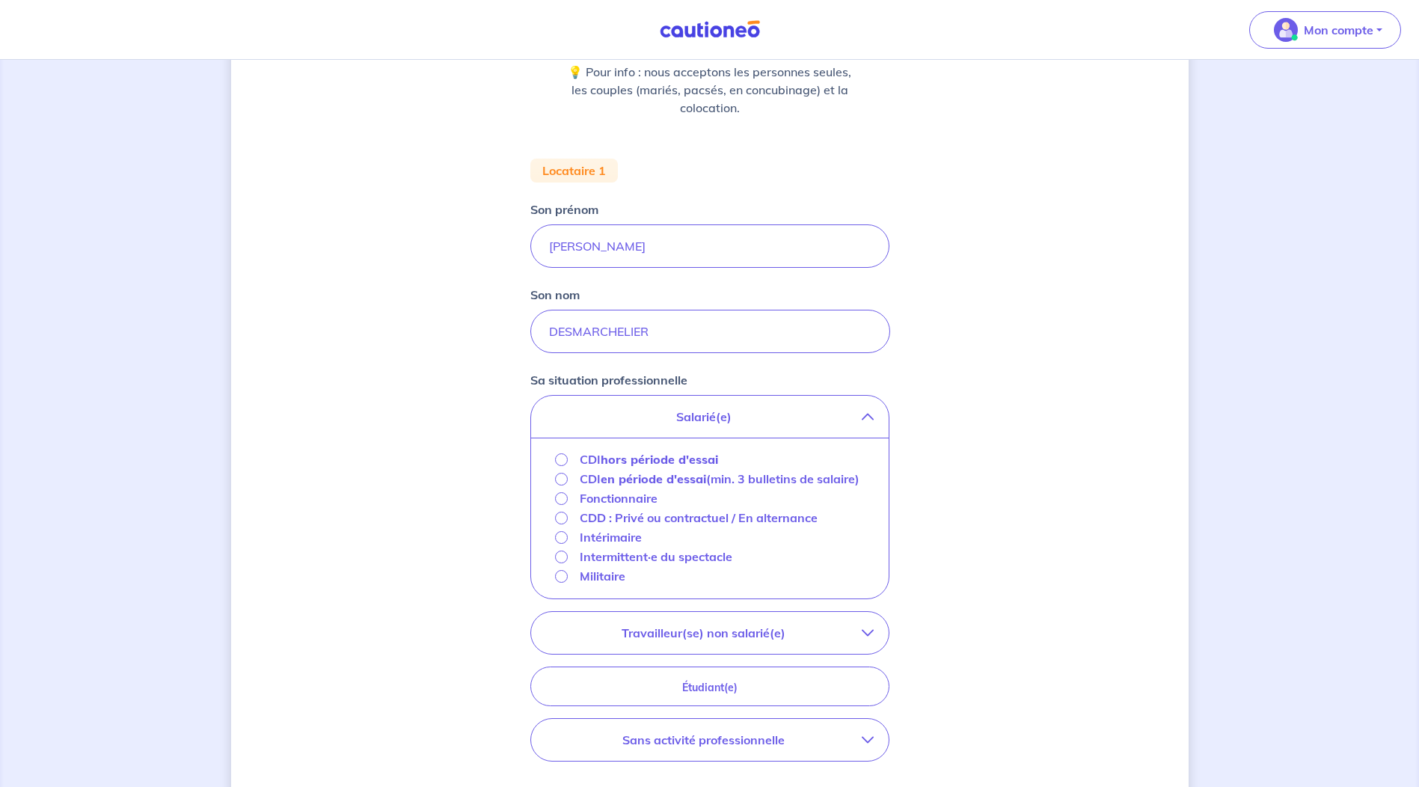
scroll to position [224, 0]
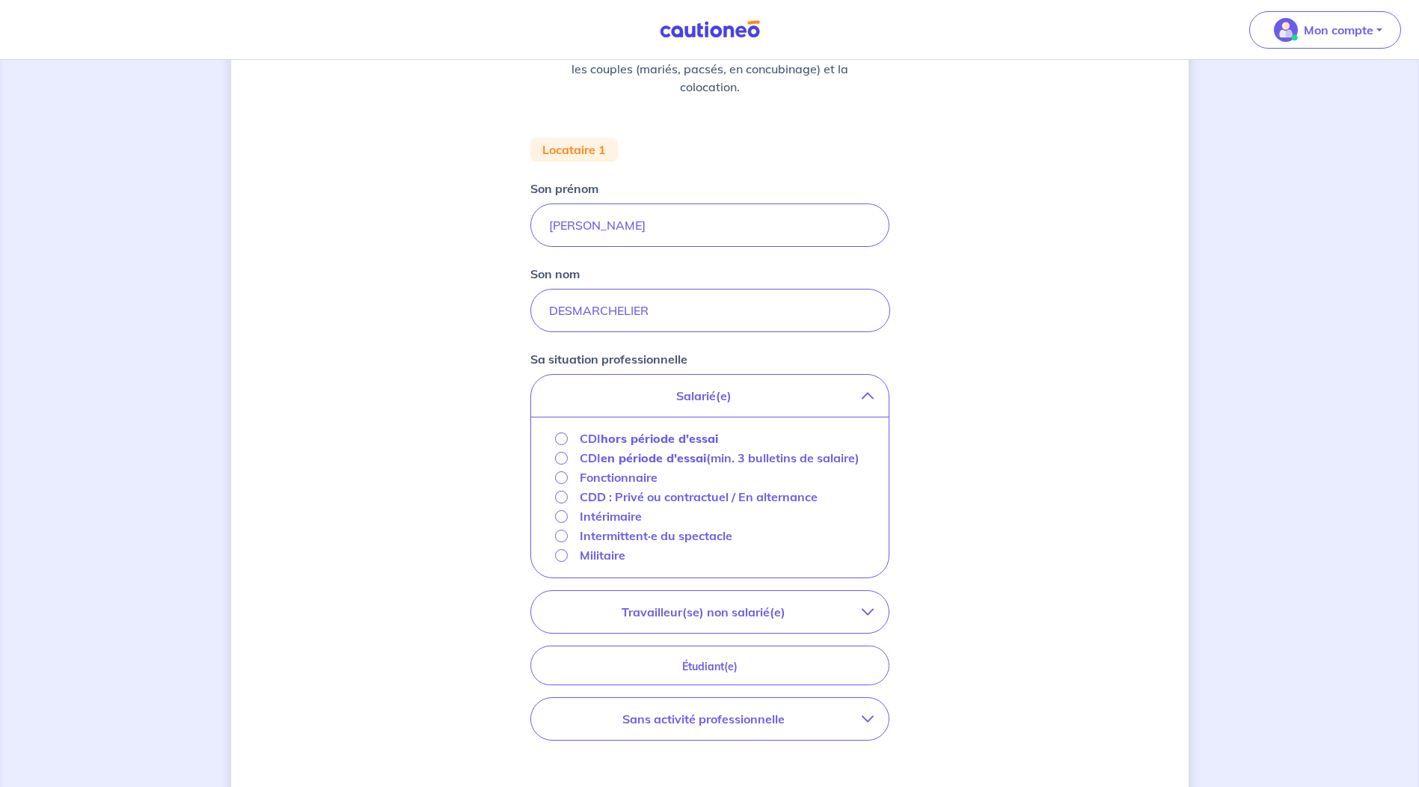
click at [670, 440] on strong "hors période d'essai" at bounding box center [659, 438] width 117 height 15
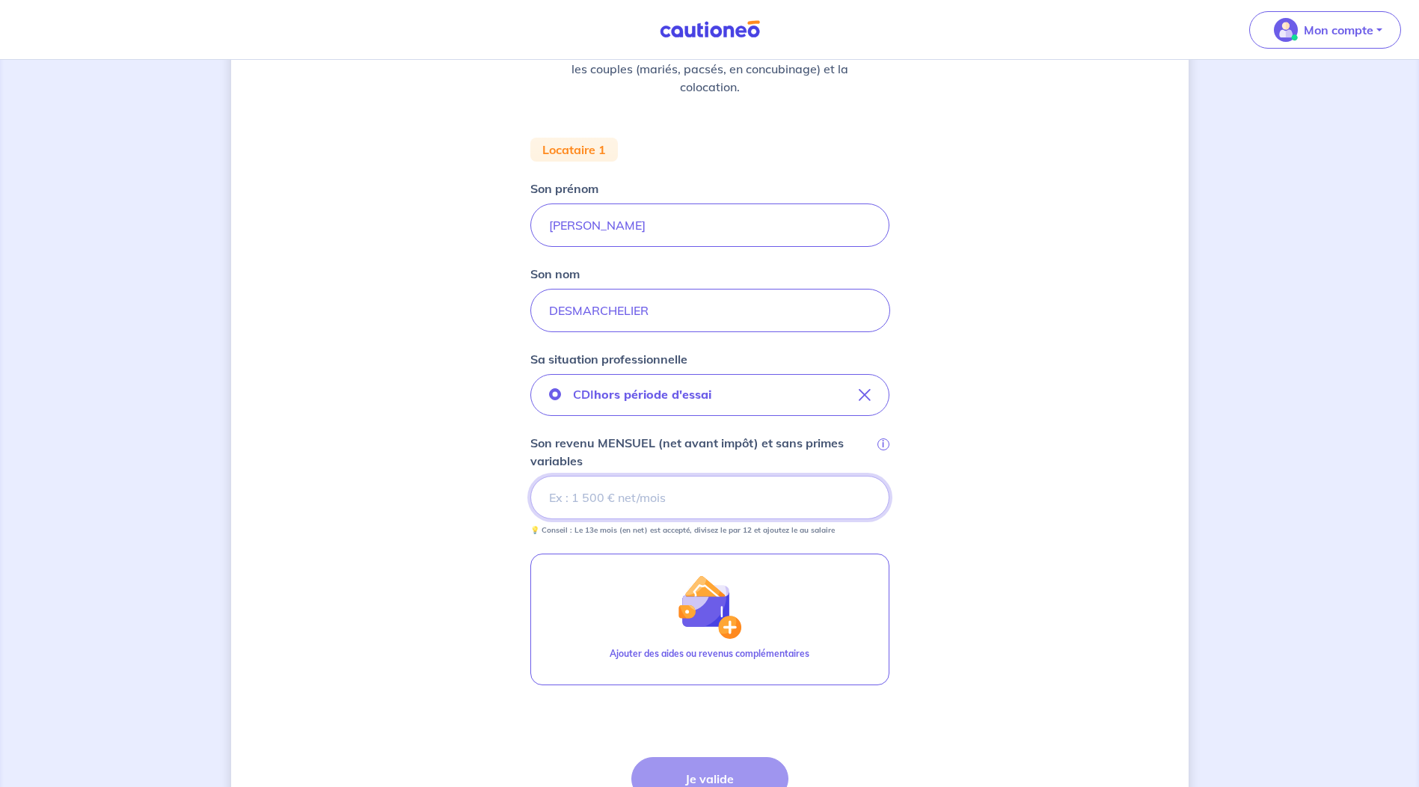
click at [720, 506] on input "Son revenu MENSUEL (net avant impôt) et sans primes variables i" at bounding box center [709, 497] width 359 height 43
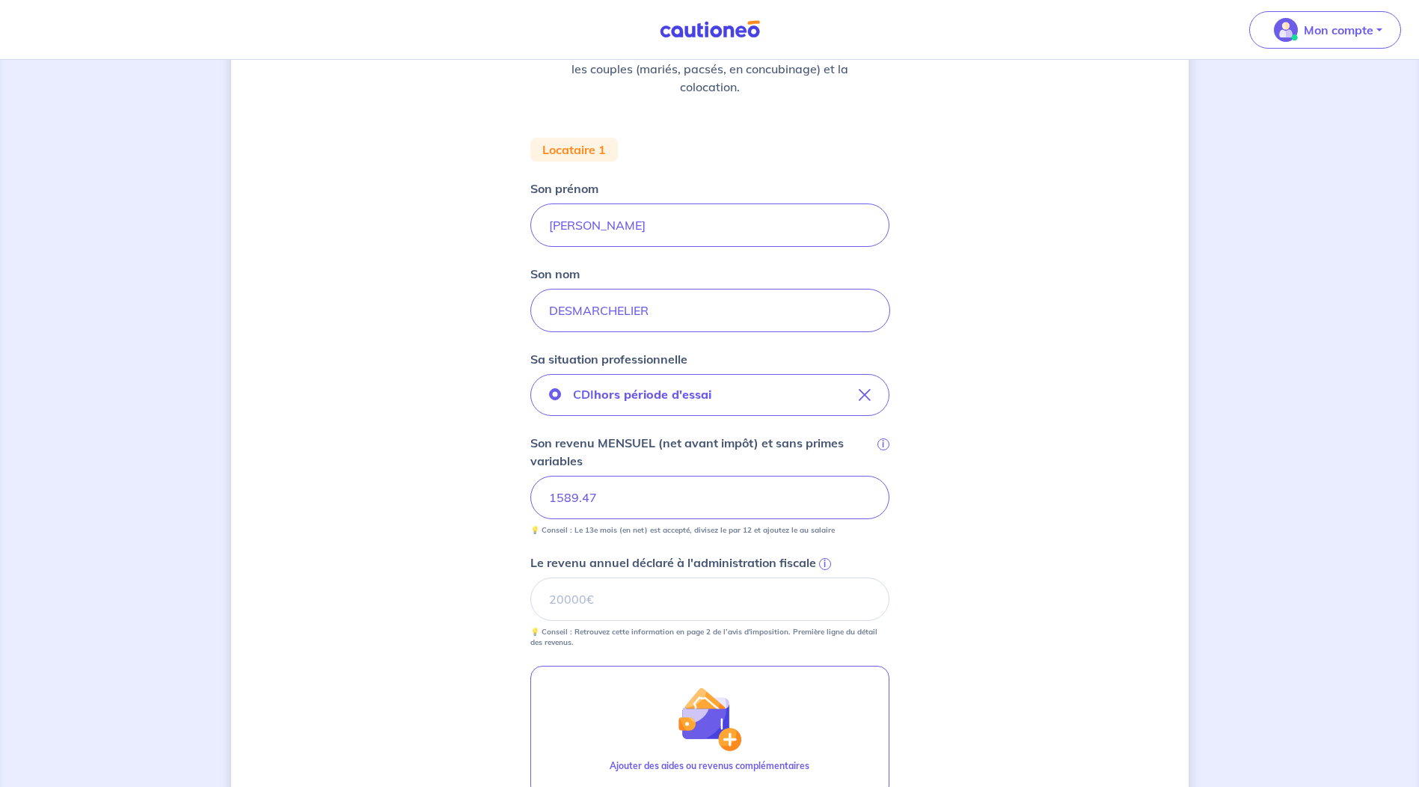
click at [994, 408] on div "Concernant vos locataires 💡 Pour info : nous acceptons les personnes seules, le…" at bounding box center [710, 437] width 958 height 1169
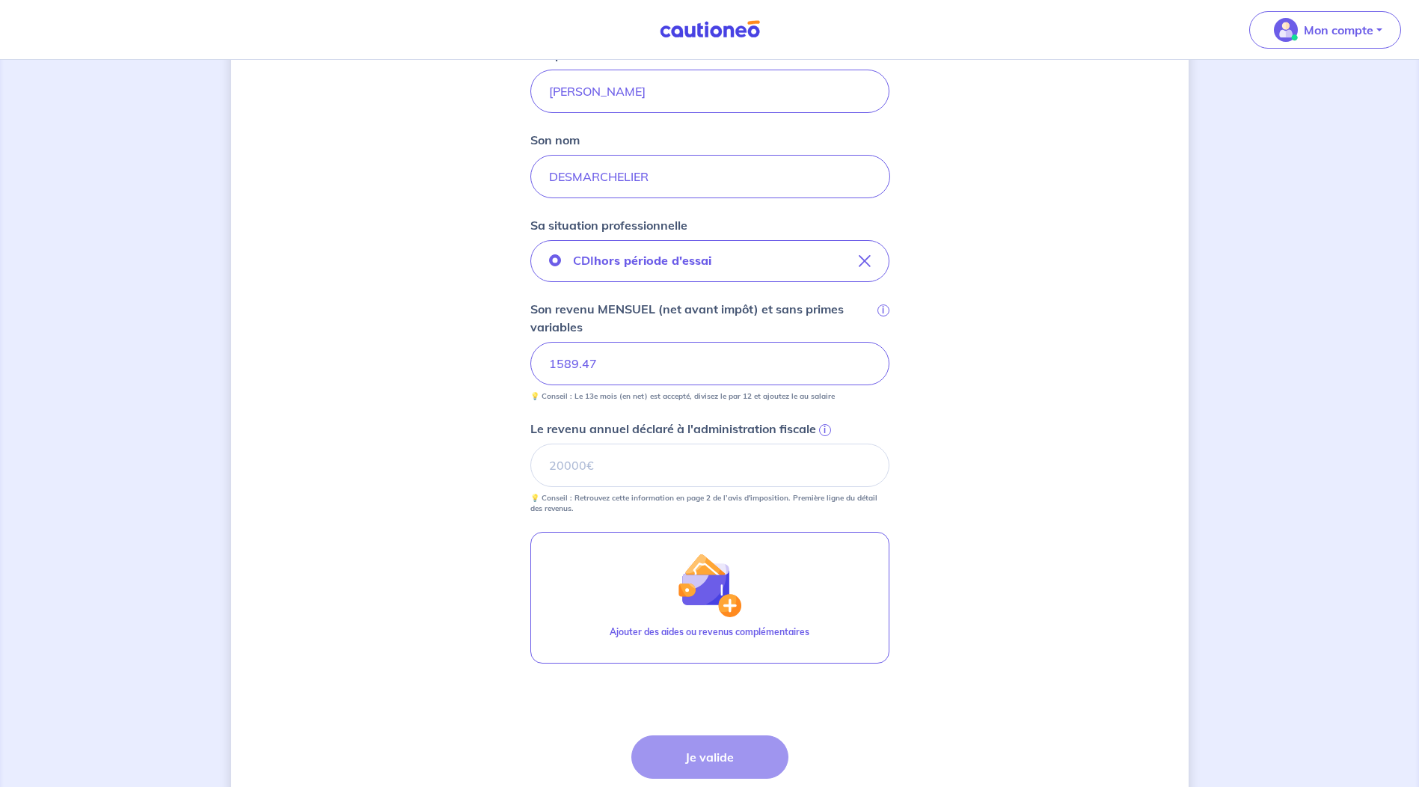
scroll to position [374, 0]
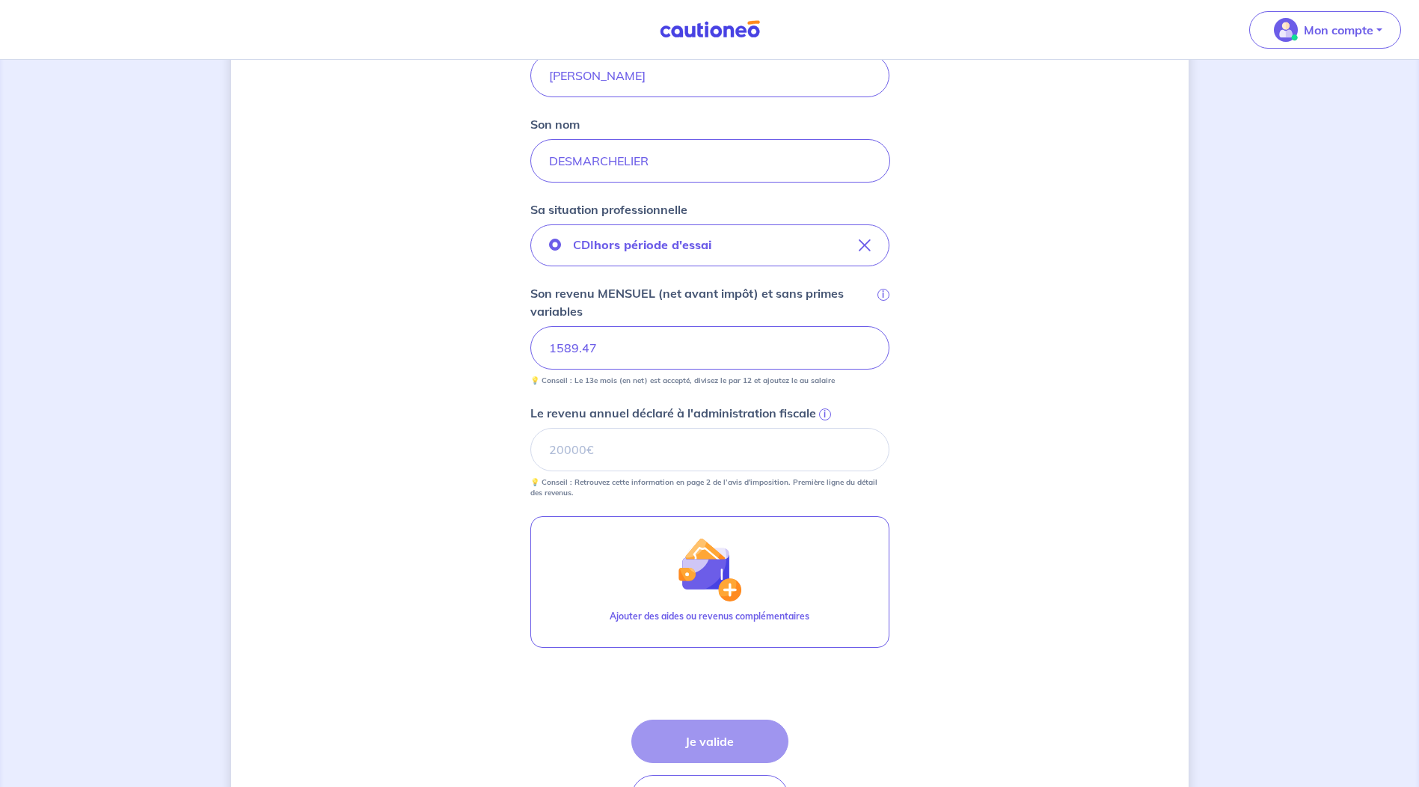
click at [828, 413] on span "i" at bounding box center [825, 414] width 12 height 12
click at [828, 428] on input "Le revenu annuel déclaré à l'administration fiscale i" at bounding box center [709, 449] width 359 height 43
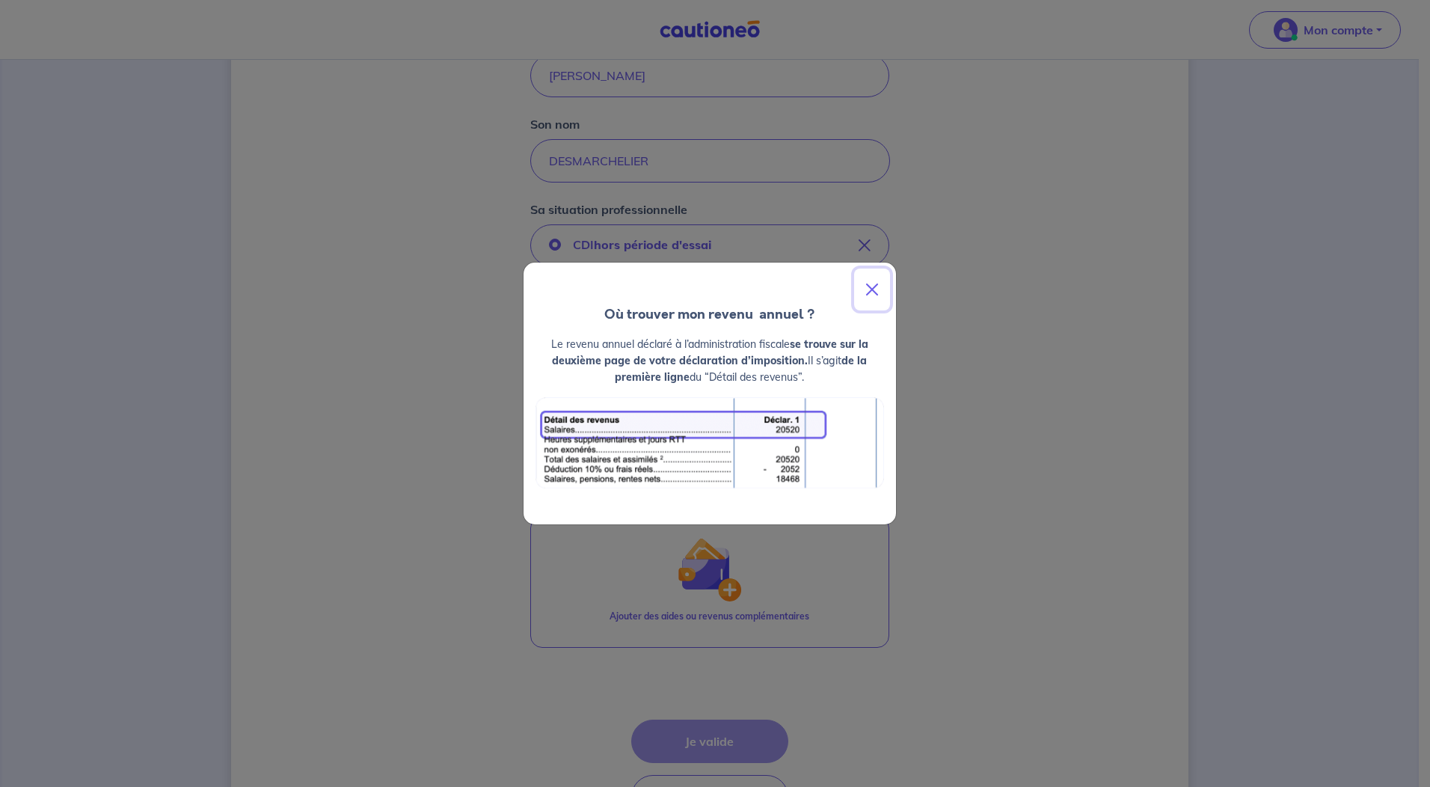
click at [871, 290] on button "Close" at bounding box center [872, 290] width 36 height 42
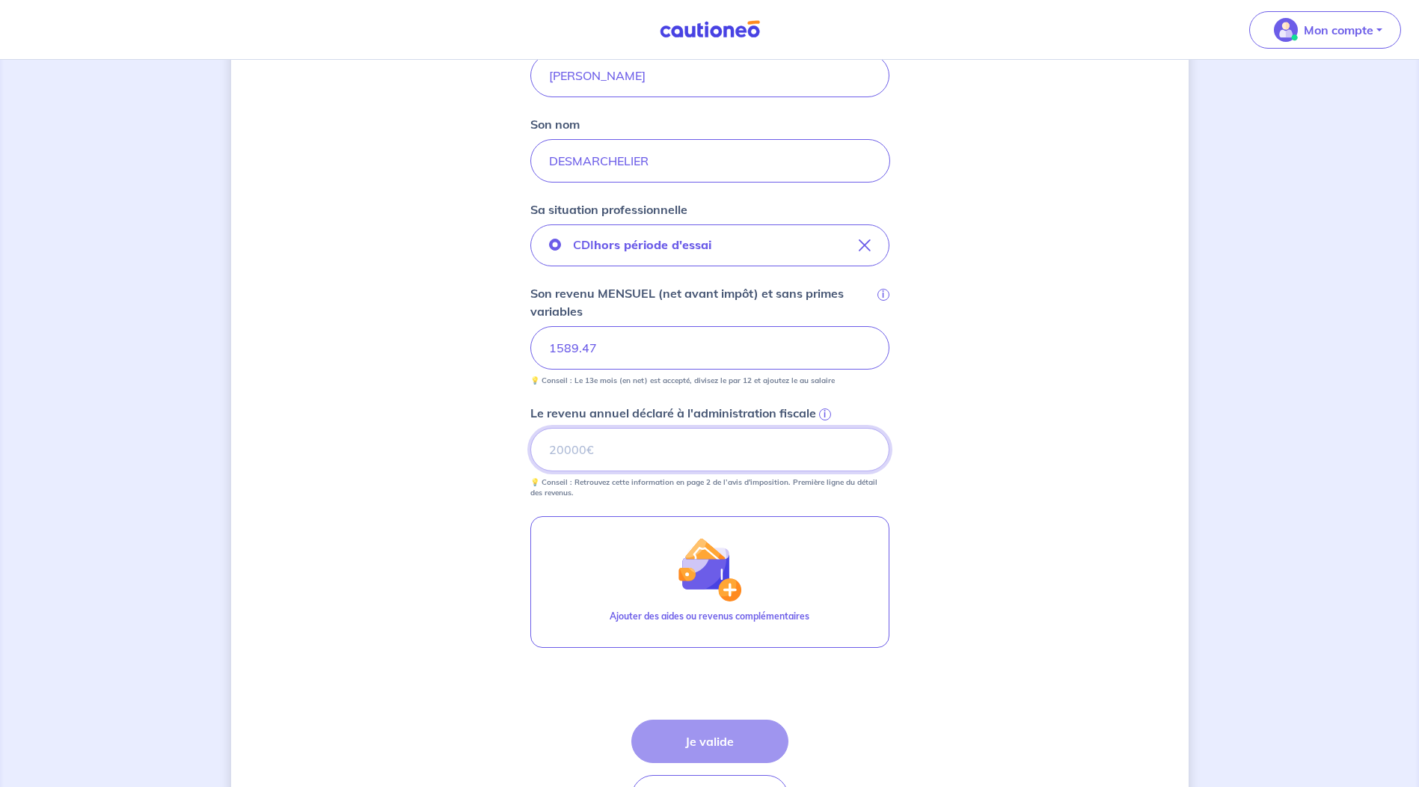
click at [595, 447] on input "Le revenu annuel déclaré à l'administration fiscale i" at bounding box center [709, 449] width 359 height 43
type input "21189"
click at [983, 443] on div "Concernant vos locataires 💡 Pour info : nous acceptons les personnes seules, le…" at bounding box center [710, 288] width 958 height 1169
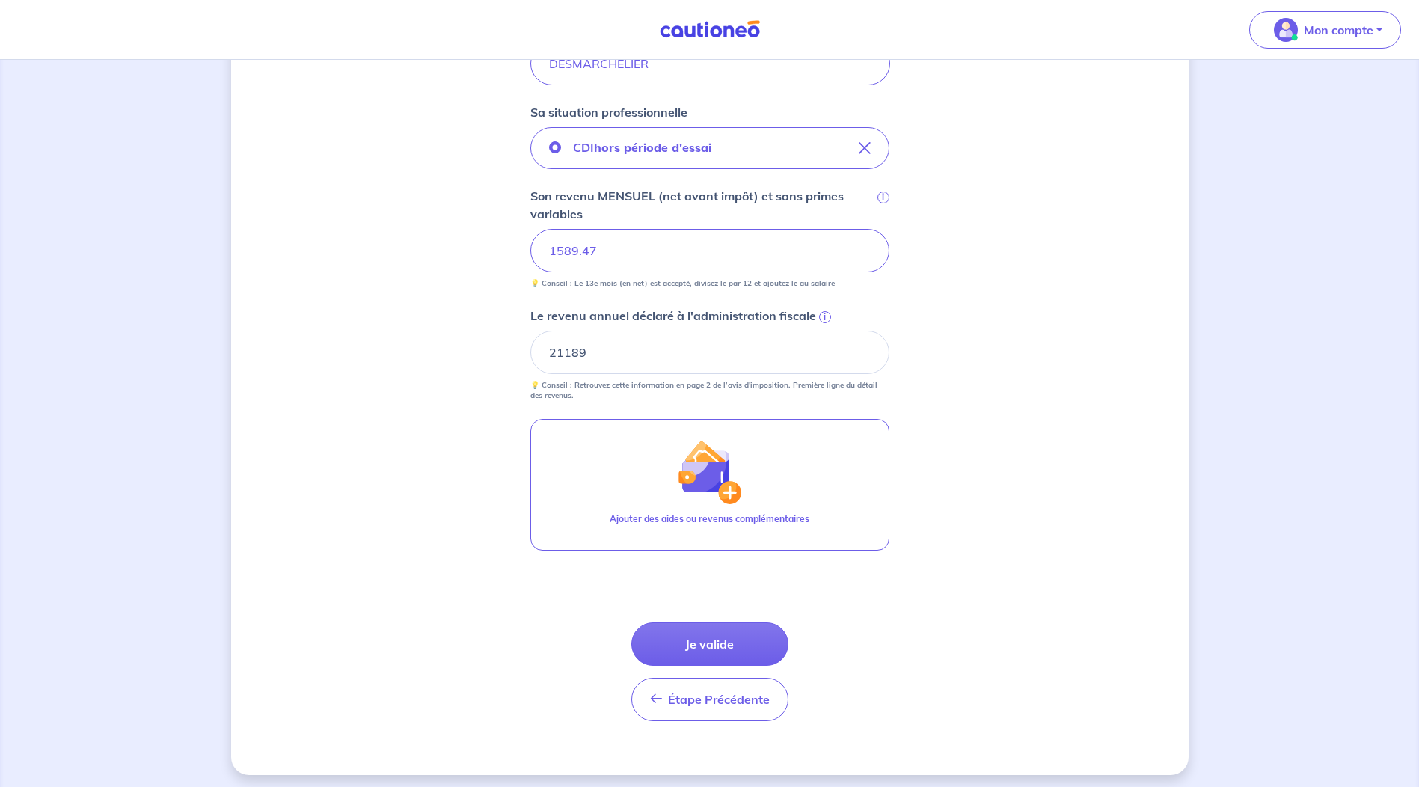
scroll to position [477, 0]
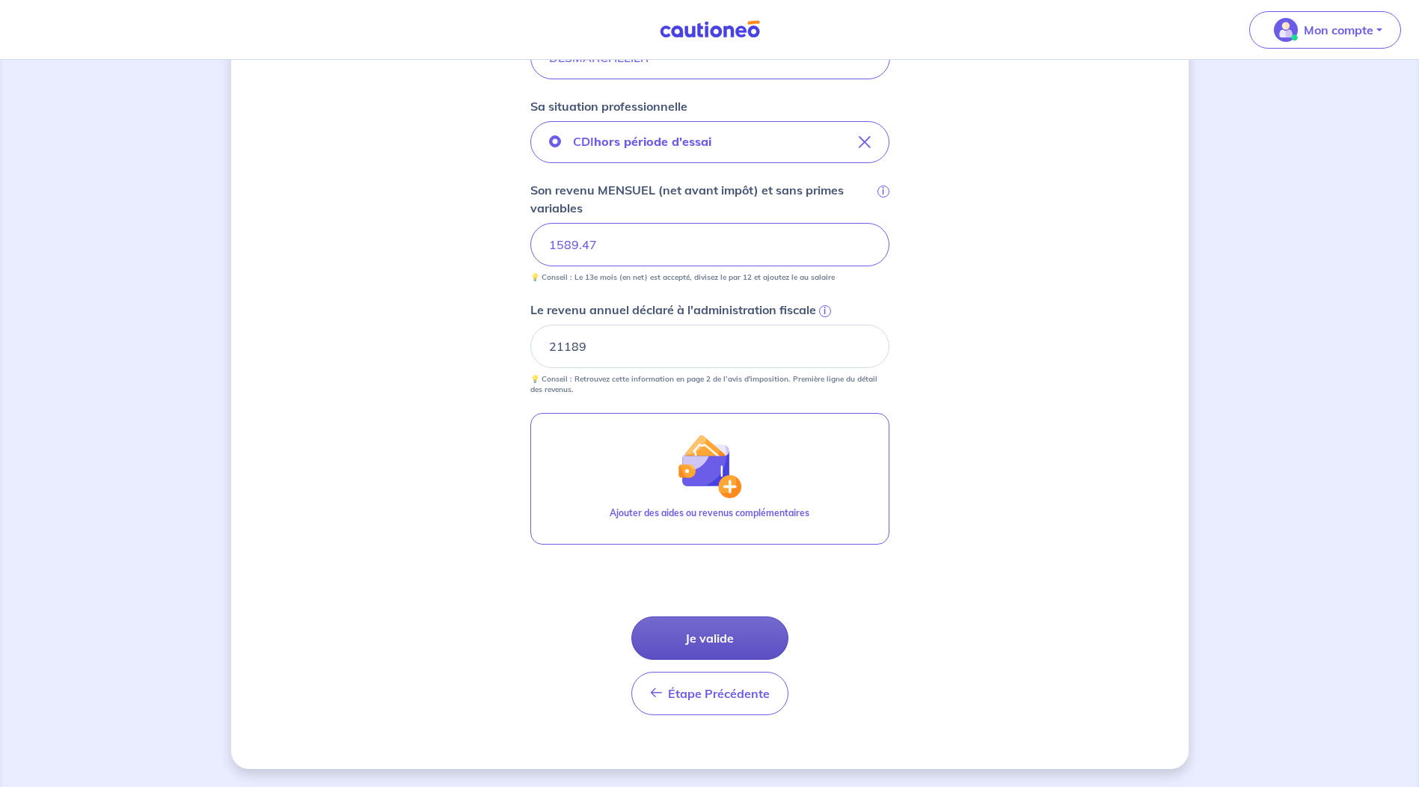
click at [715, 632] on button "Je valide" at bounding box center [709, 637] width 157 height 43
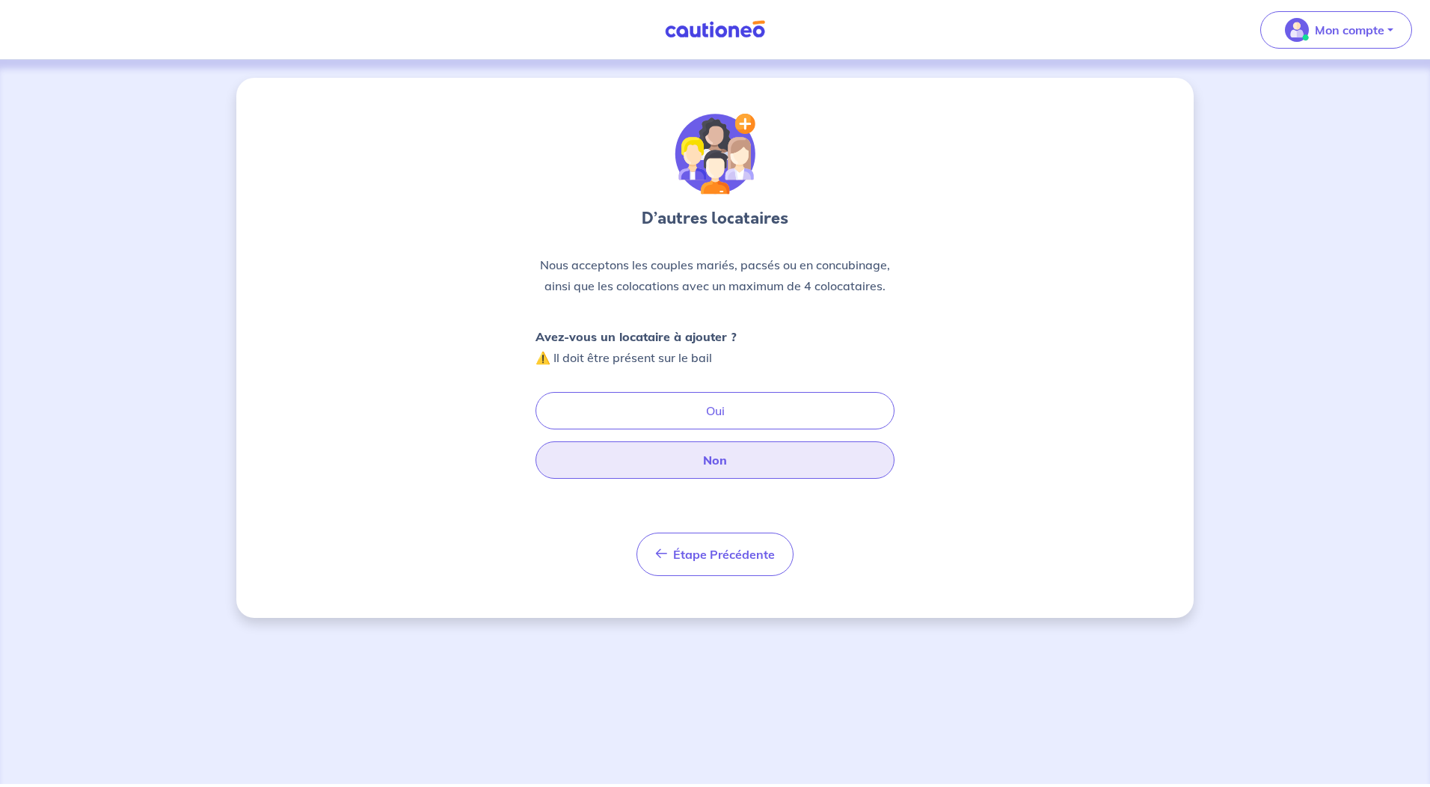
click at [771, 461] on button "Non" at bounding box center [715, 459] width 359 height 37
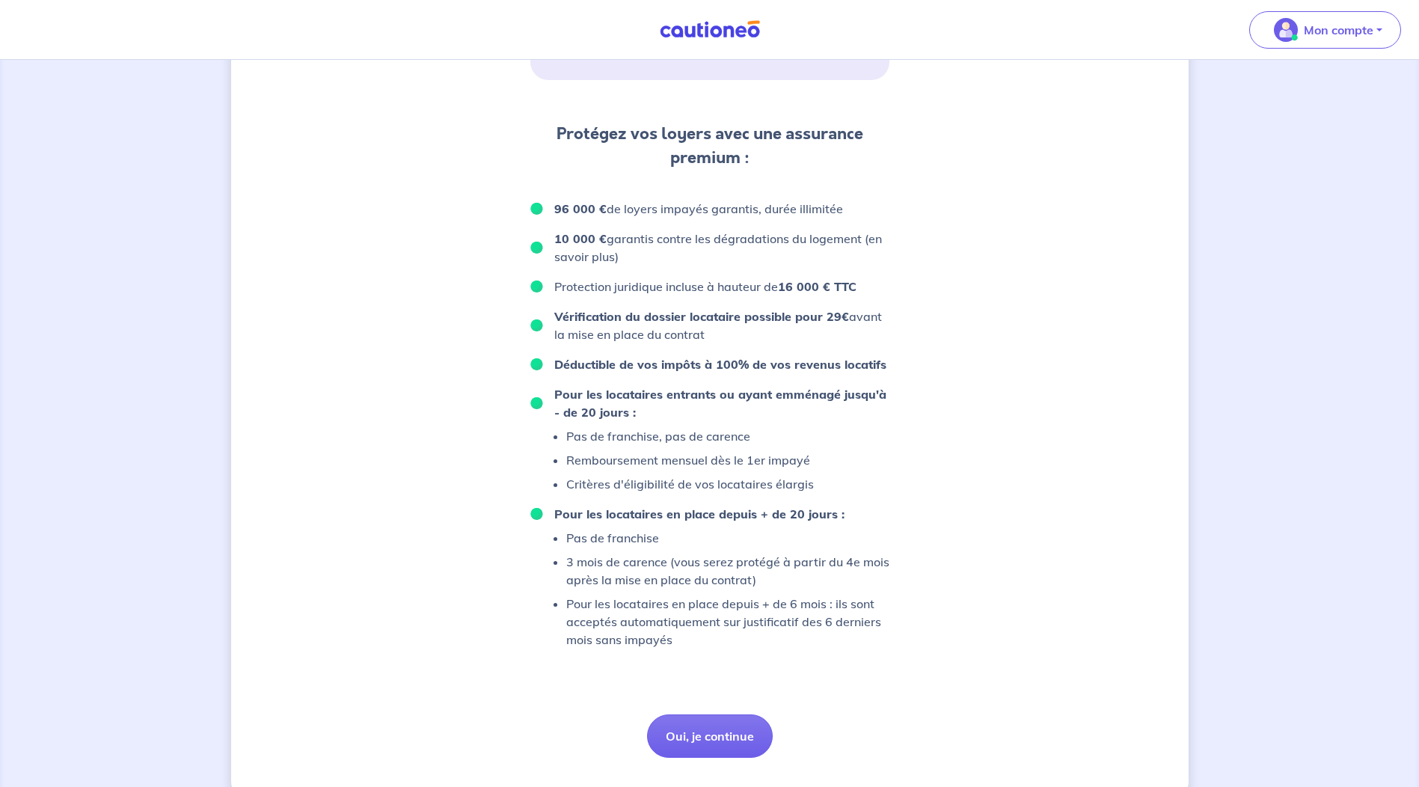
scroll to position [780, 0]
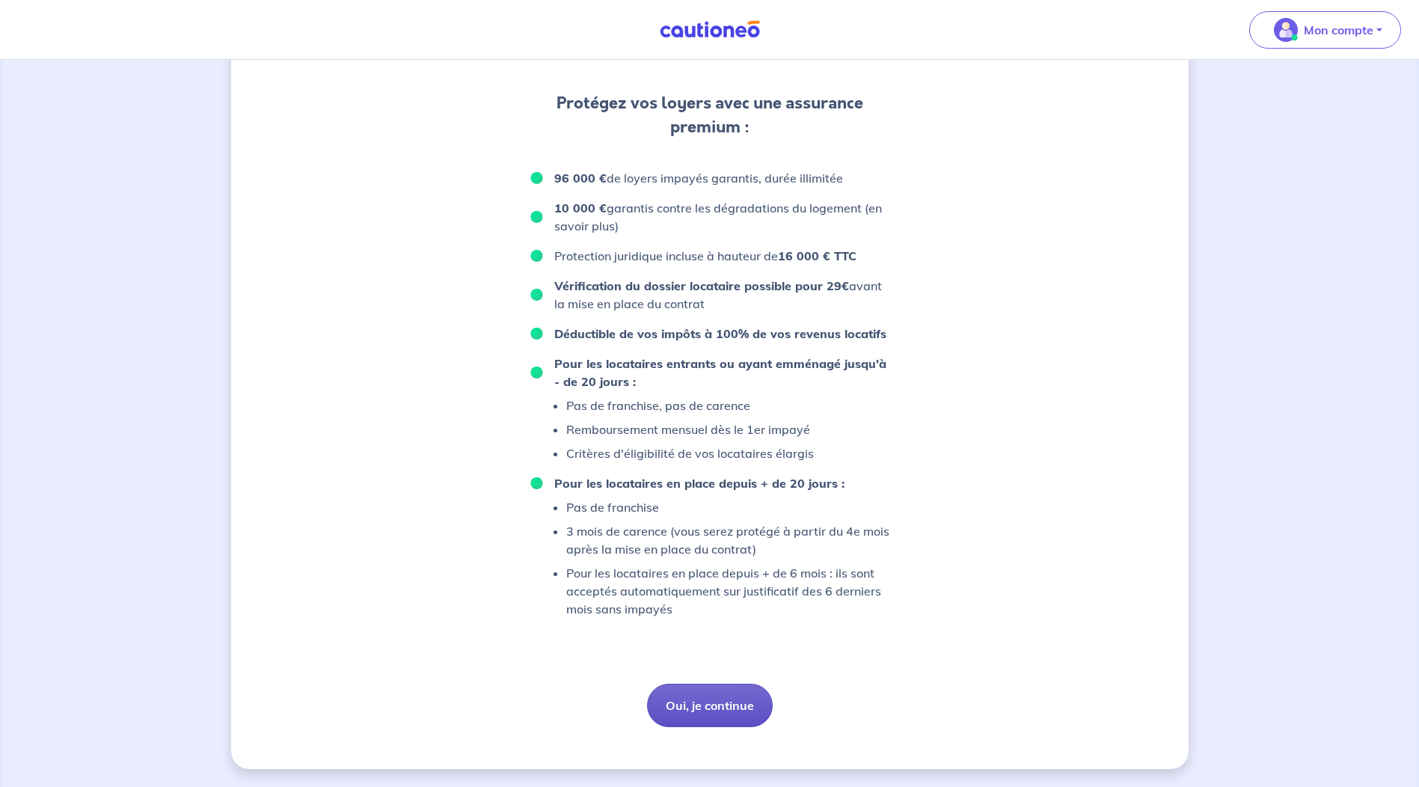
click at [731, 688] on button "Oui, je continue" at bounding box center [710, 705] width 126 height 43
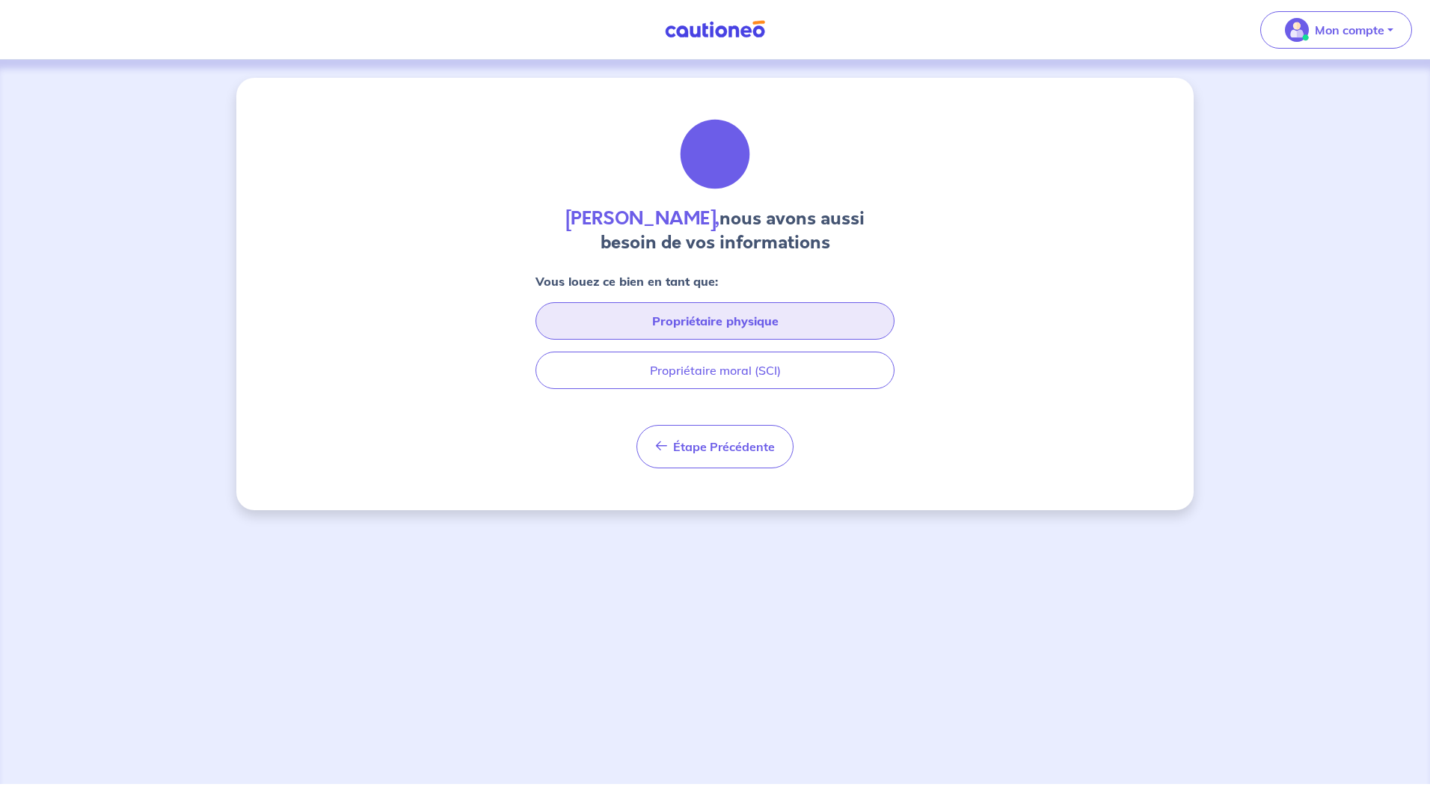
click at [756, 328] on button "Propriétaire physique" at bounding box center [715, 320] width 359 height 37
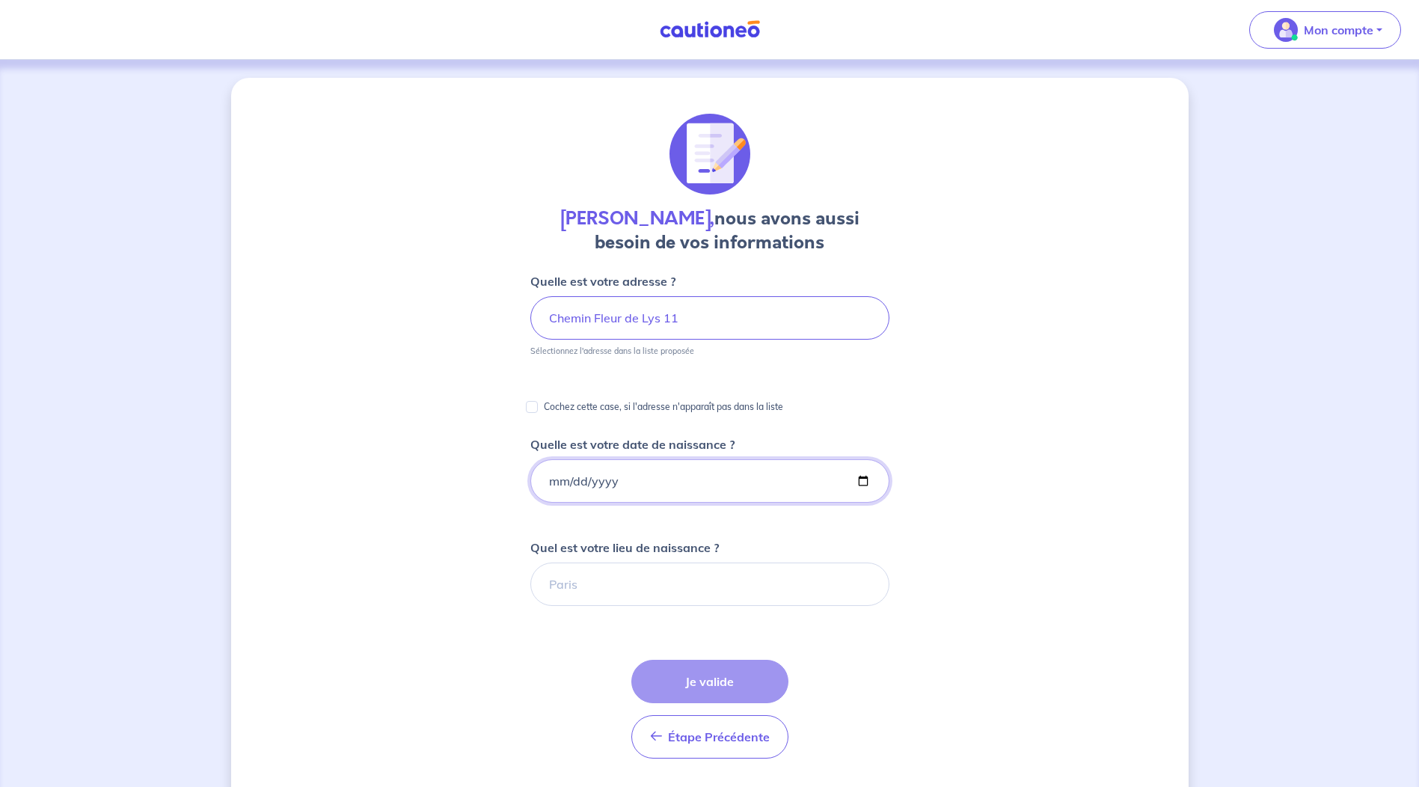
click at [554, 480] on input "Quelle est votre date de naissance ?" at bounding box center [709, 480] width 359 height 43
type input "[DATE]"
click at [577, 585] on input "Quel est votre lieu de naissance ?" at bounding box center [709, 584] width 359 height 43
click at [722, 688] on button "Je valide" at bounding box center [709, 681] width 157 height 43
click at [1066, 584] on div "[PERSON_NAME], nous avons aussi besoin de vos informations Quelle est votre adr…" at bounding box center [710, 562] width 958 height 968
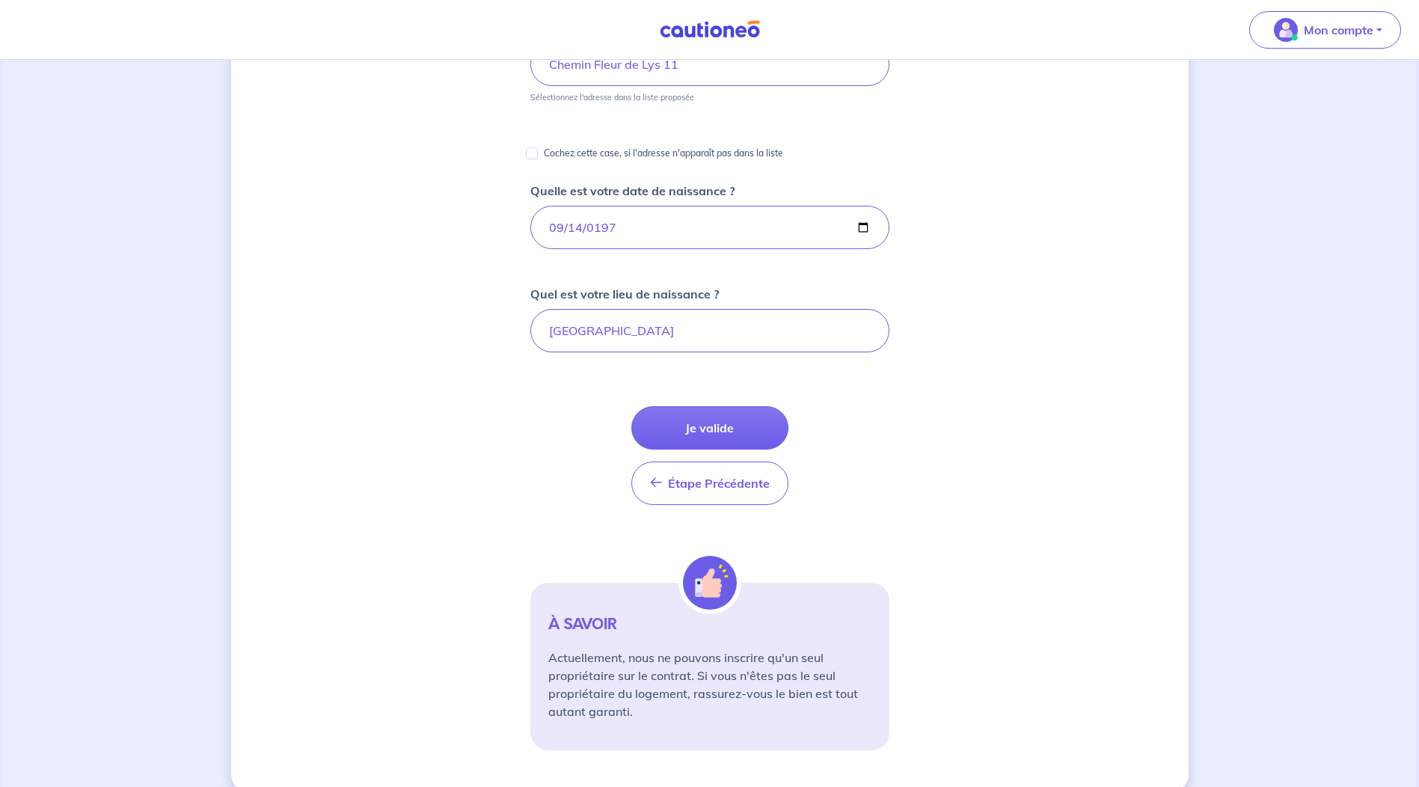
scroll to position [277, 0]
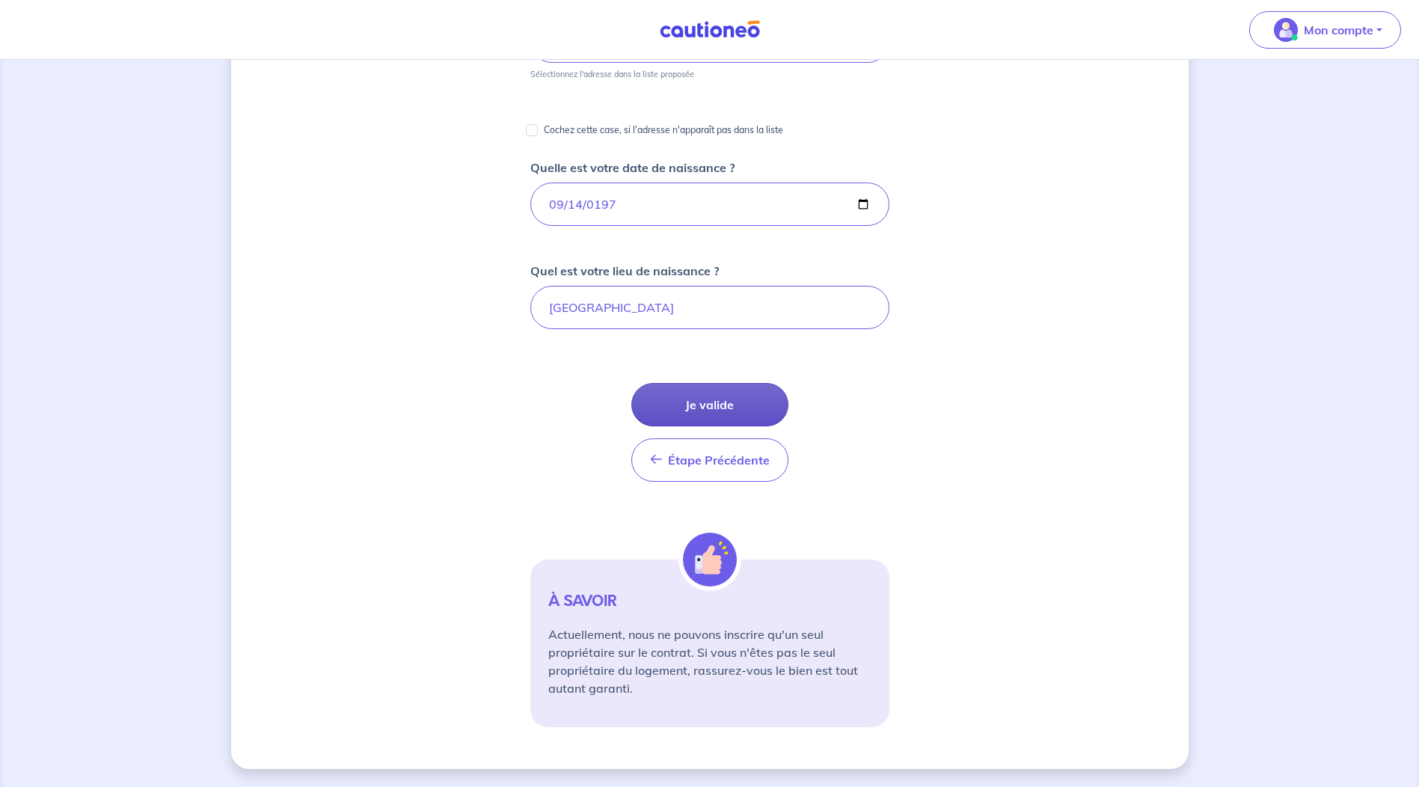
click at [708, 405] on button "Je valide" at bounding box center [709, 404] width 157 height 43
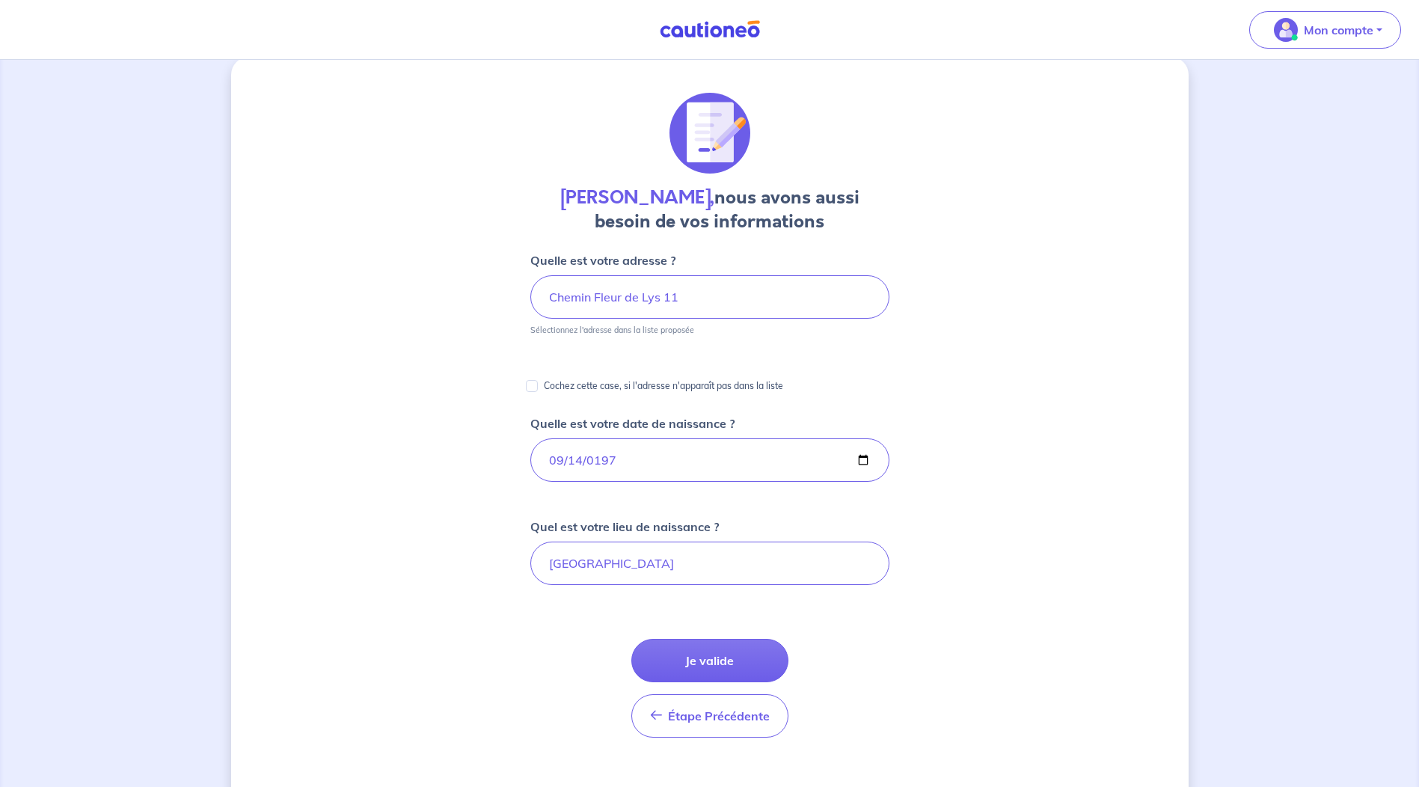
scroll to position [0, 0]
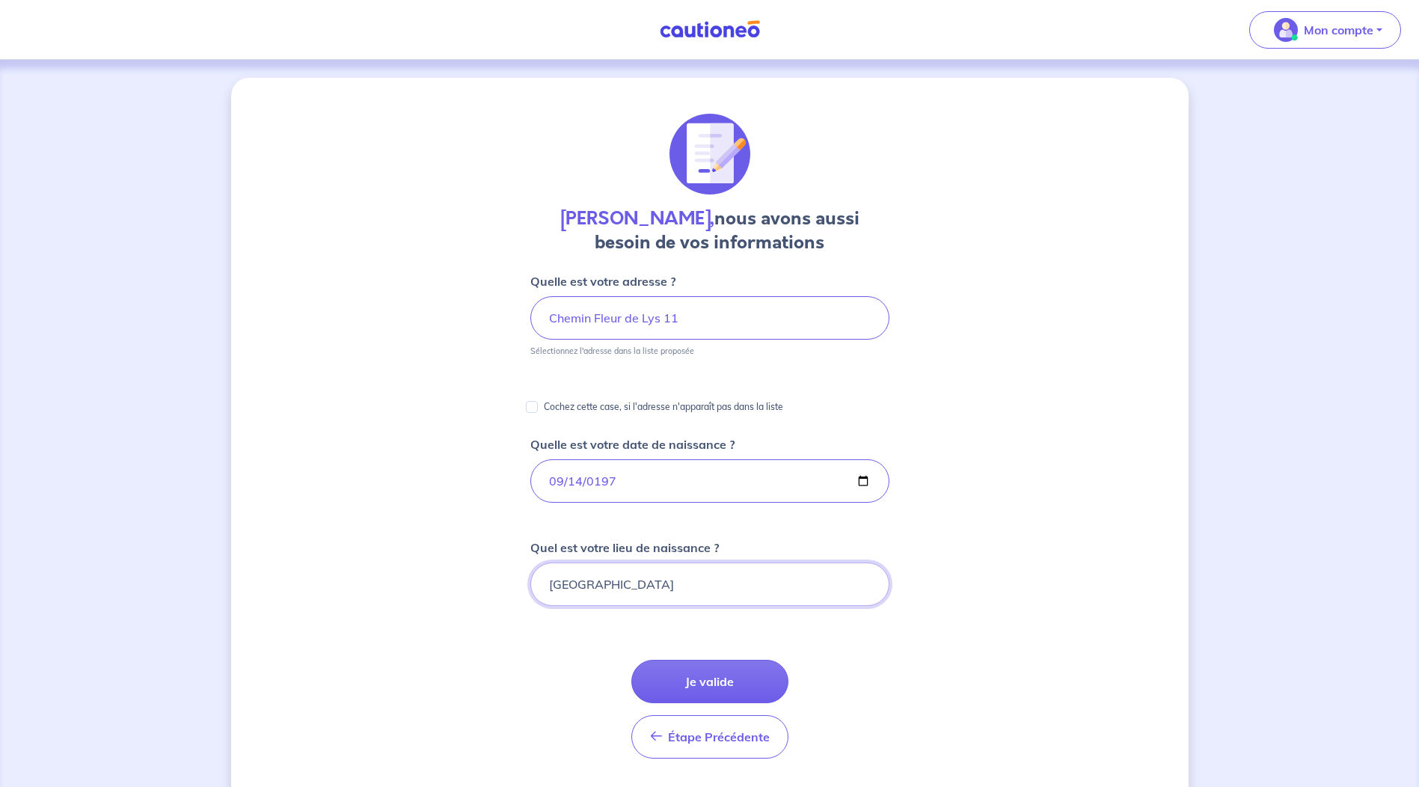
drag, startPoint x: 665, startPoint y: 584, endPoint x: 542, endPoint y: 595, distance: 123.2
click at [542, 595] on input "[GEOGRAPHIC_DATA]" at bounding box center [709, 584] width 359 height 43
type input "Dignes"
click at [1047, 480] on div "[PERSON_NAME], nous avons aussi besoin de vos informations Quelle est votre adr…" at bounding box center [710, 562] width 958 height 968
click at [726, 688] on button "Je valide" at bounding box center [709, 681] width 157 height 43
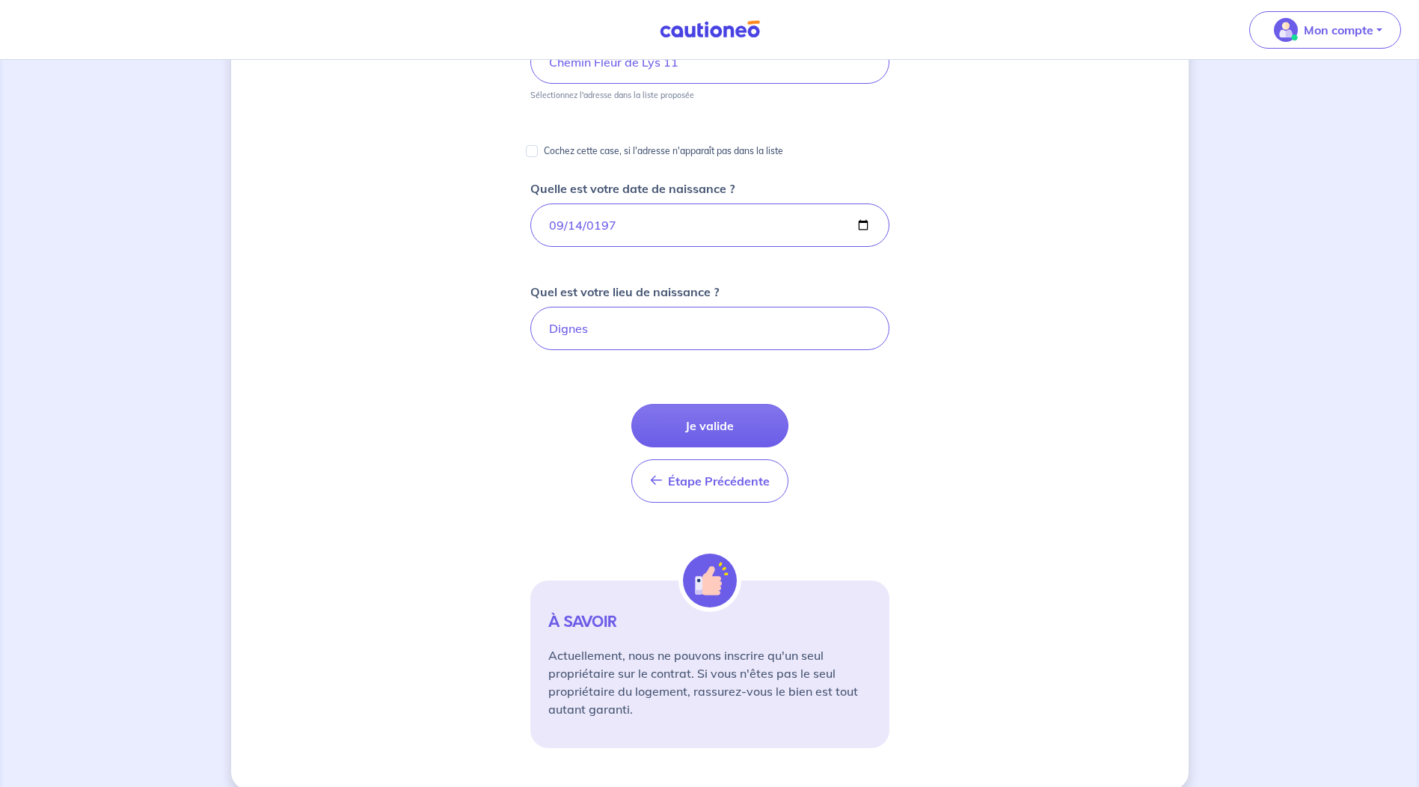
scroll to position [277, 0]
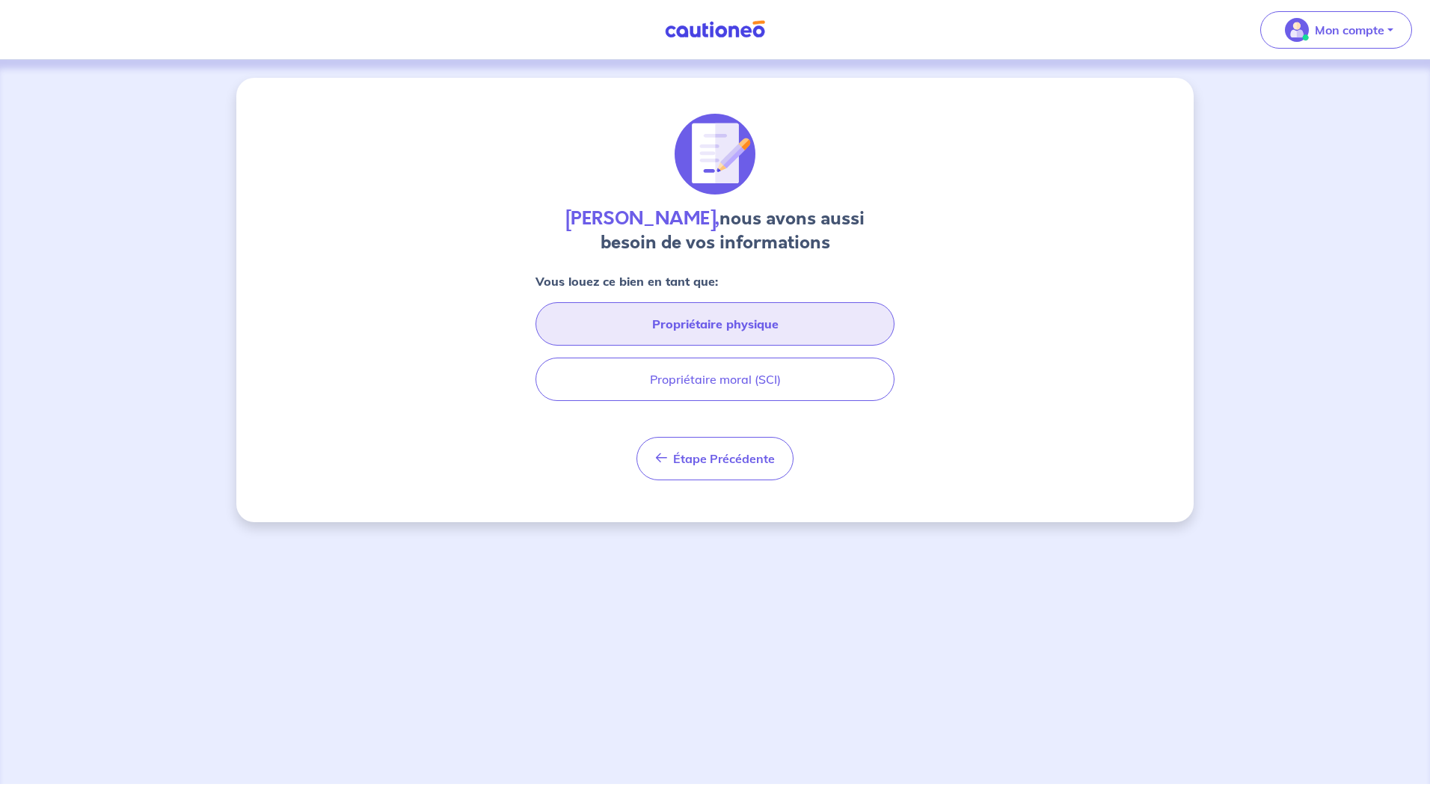
click at [757, 325] on button "Propriétaire physique" at bounding box center [715, 323] width 359 height 43
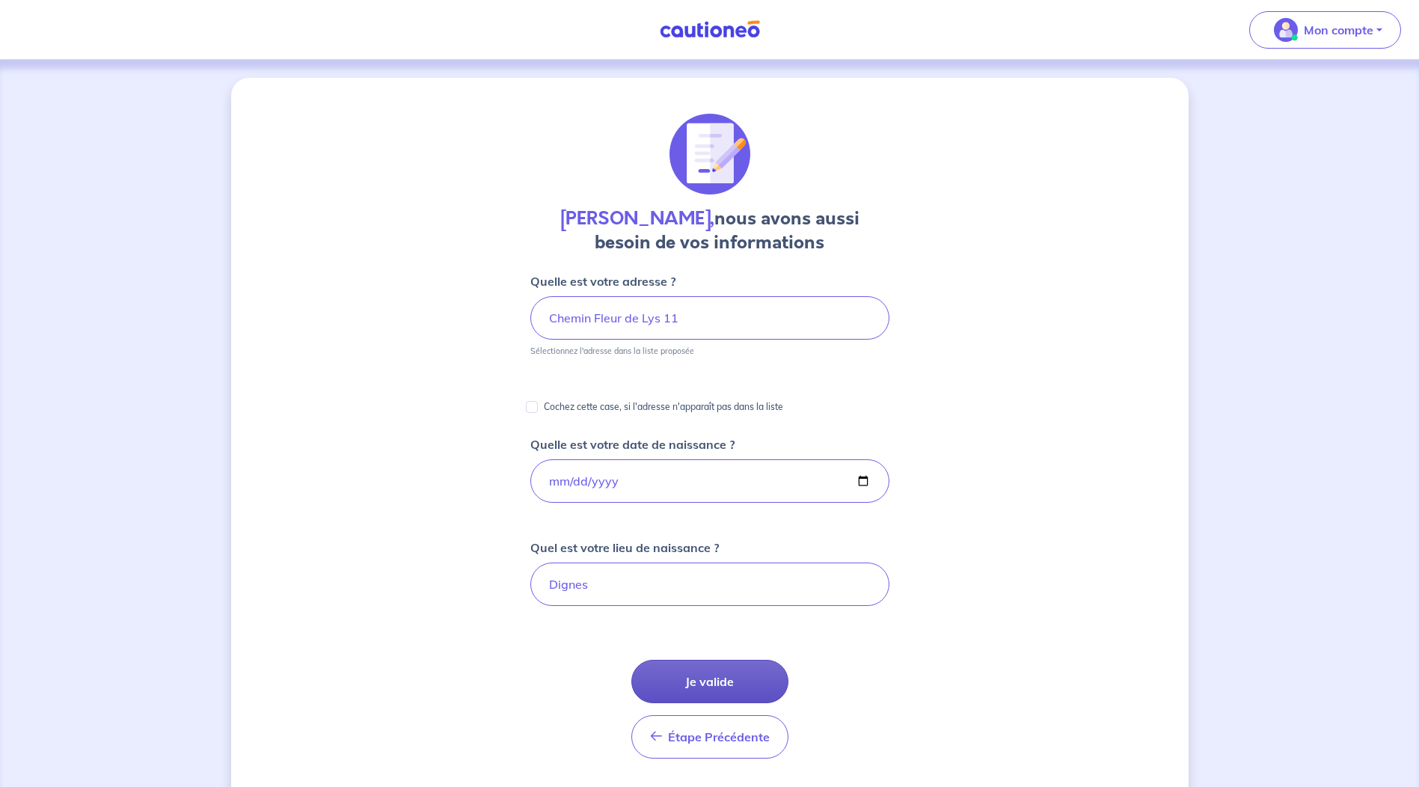
click at [708, 684] on button "Je valide" at bounding box center [709, 681] width 157 height 43
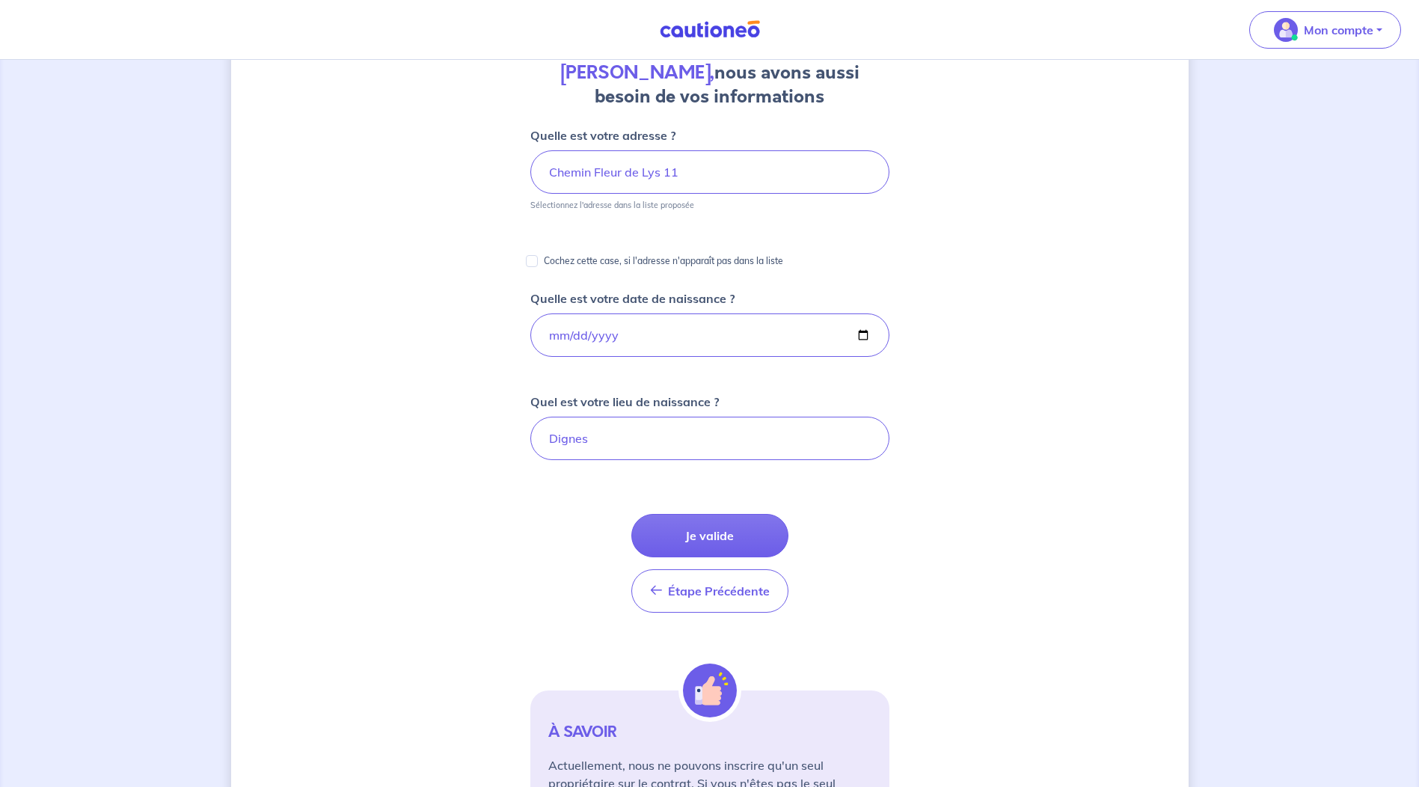
scroll to position [52, 0]
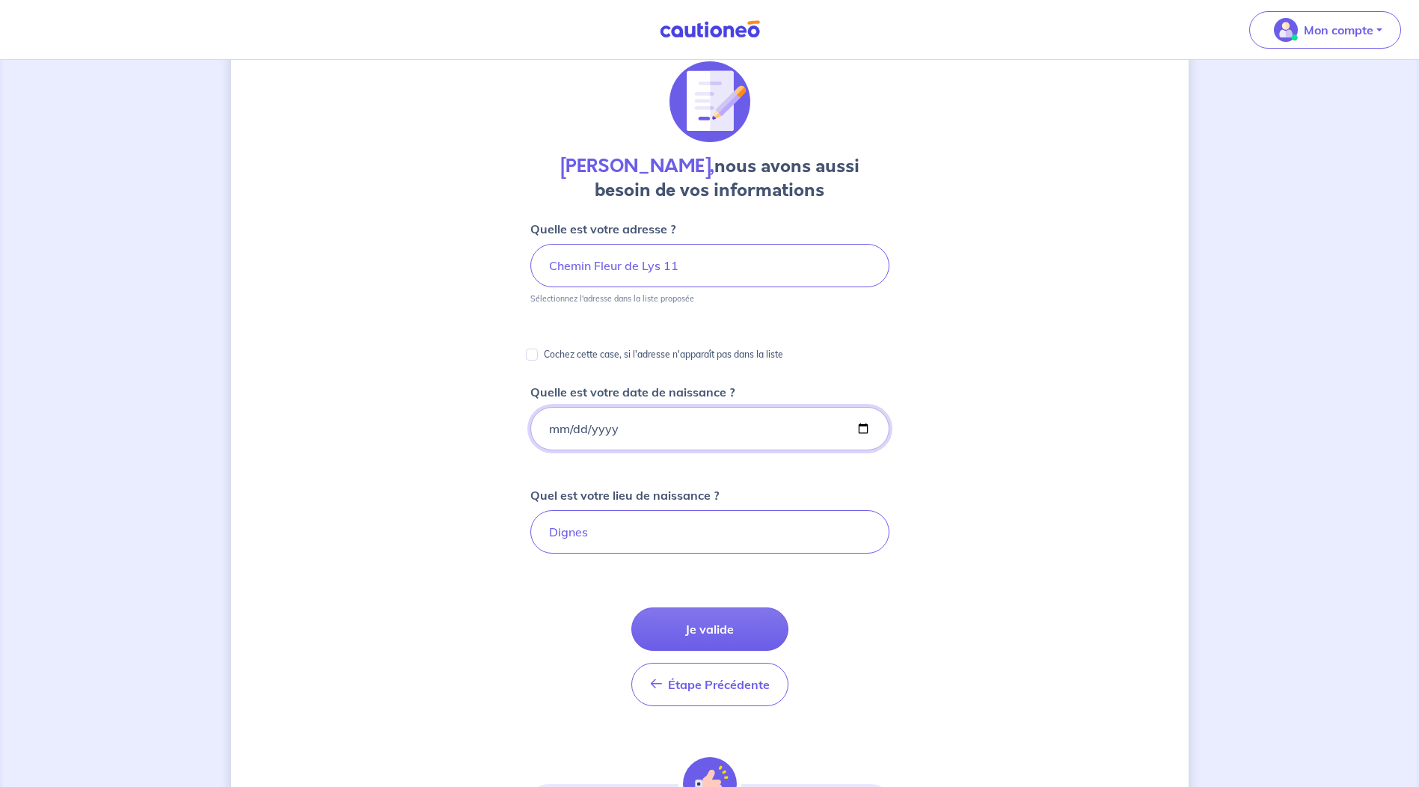
click at [862, 429] on input "[DATE]" at bounding box center [709, 428] width 359 height 43
click at [712, 622] on button "Je valide" at bounding box center [709, 628] width 157 height 43
click at [731, 631] on button "Je valide" at bounding box center [709, 628] width 157 height 43
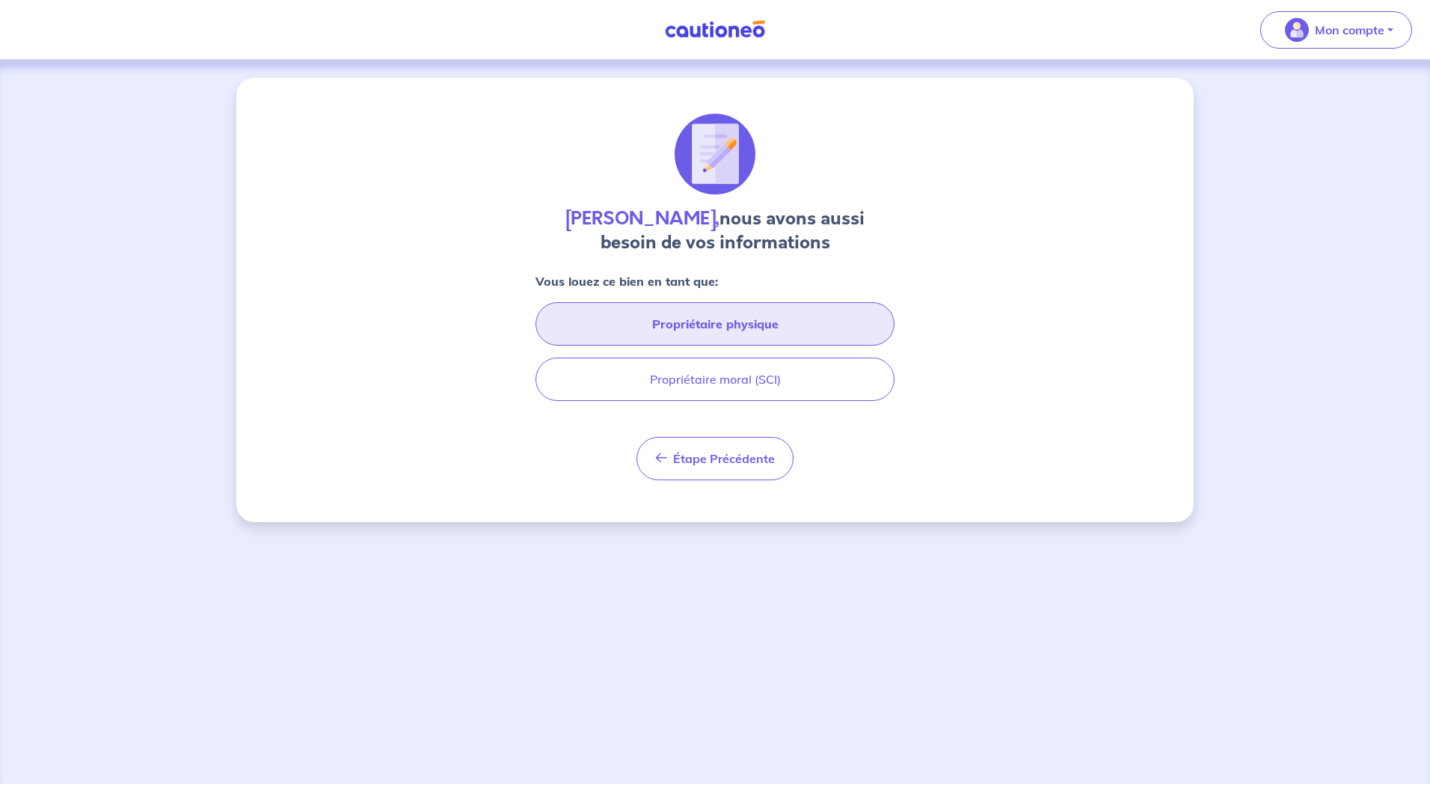
click at [733, 316] on button "Propriétaire physique" at bounding box center [715, 323] width 359 height 43
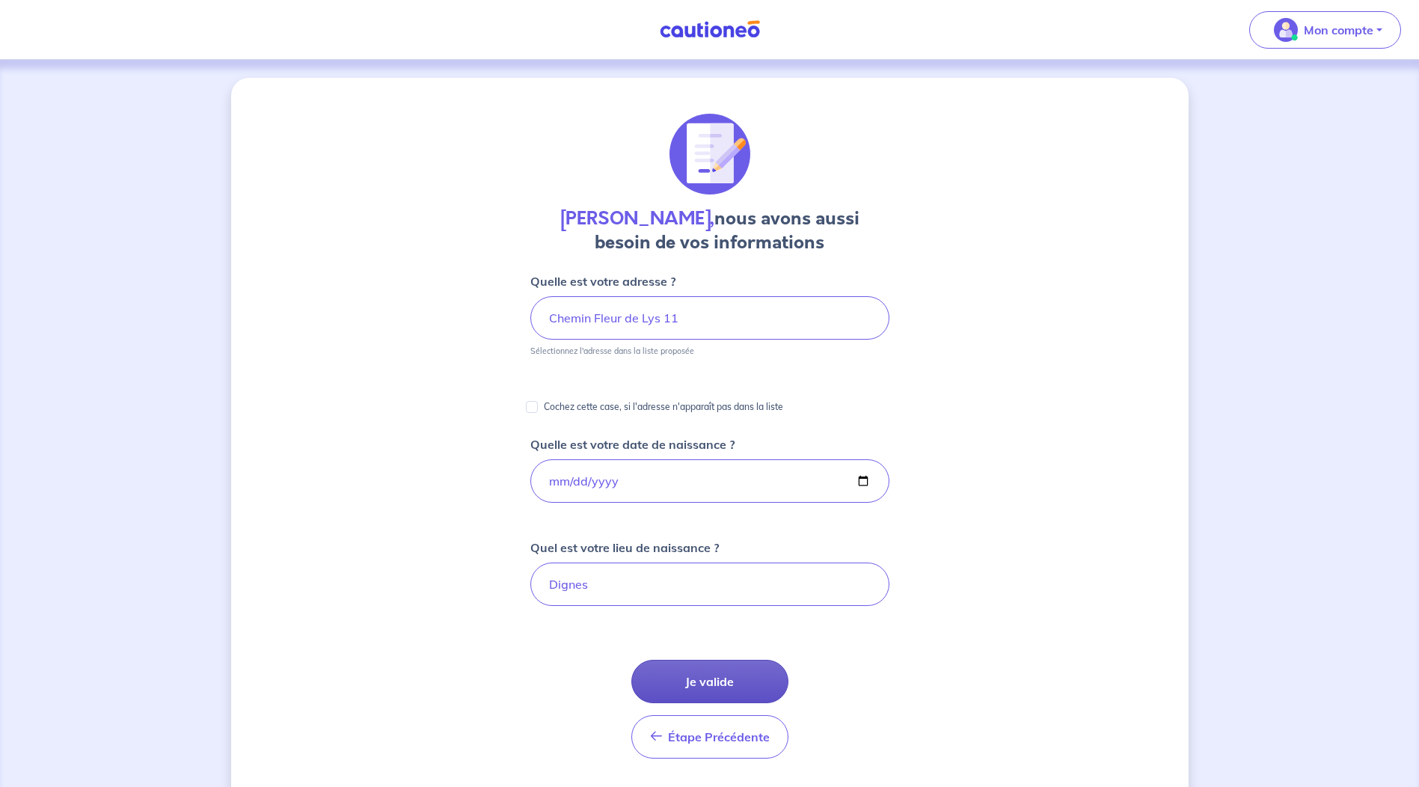
click at [705, 677] on button "Je valide" at bounding box center [709, 681] width 157 height 43
